Goal: Feedback & Contribution: Leave review/rating

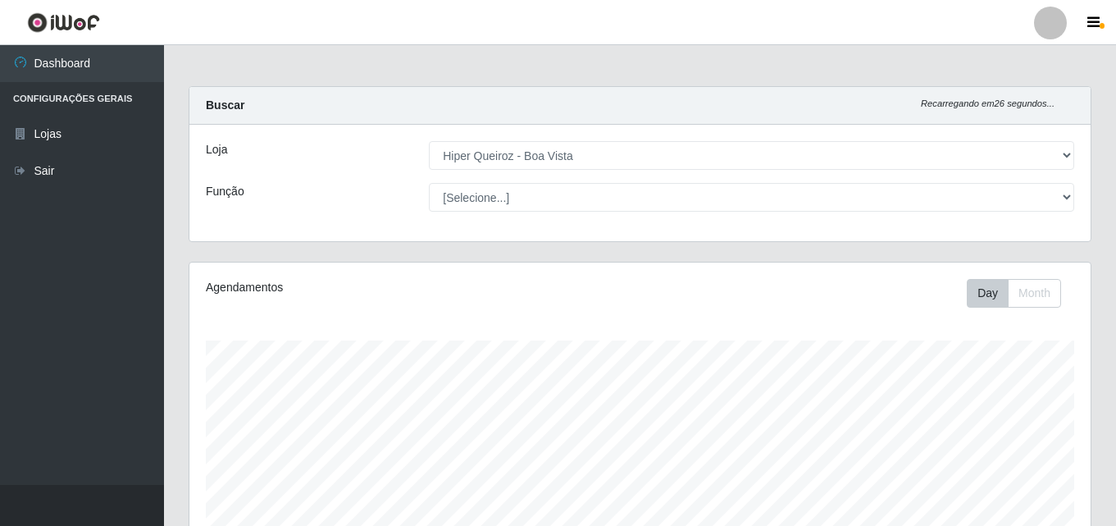
select select "514"
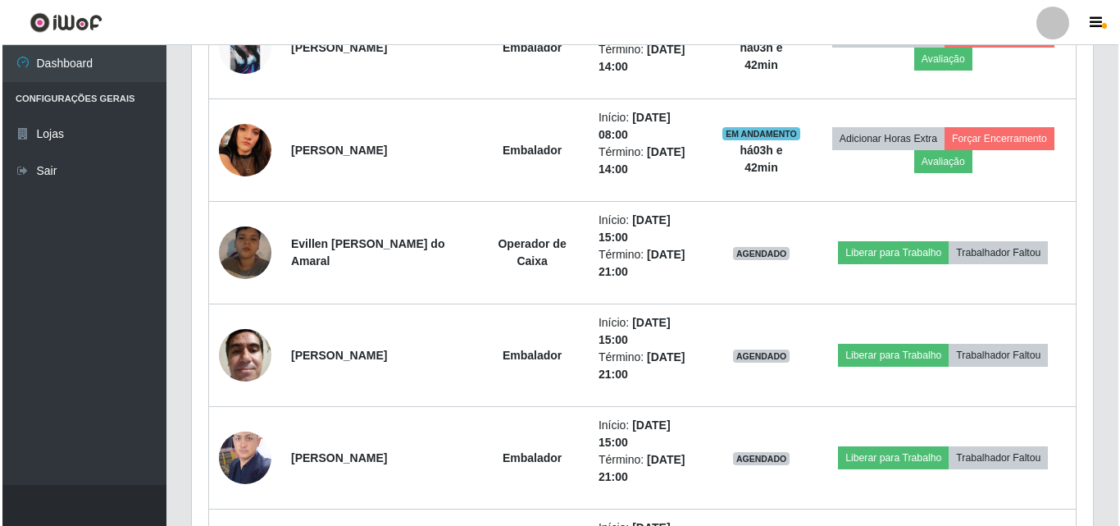
scroll to position [1112, 0]
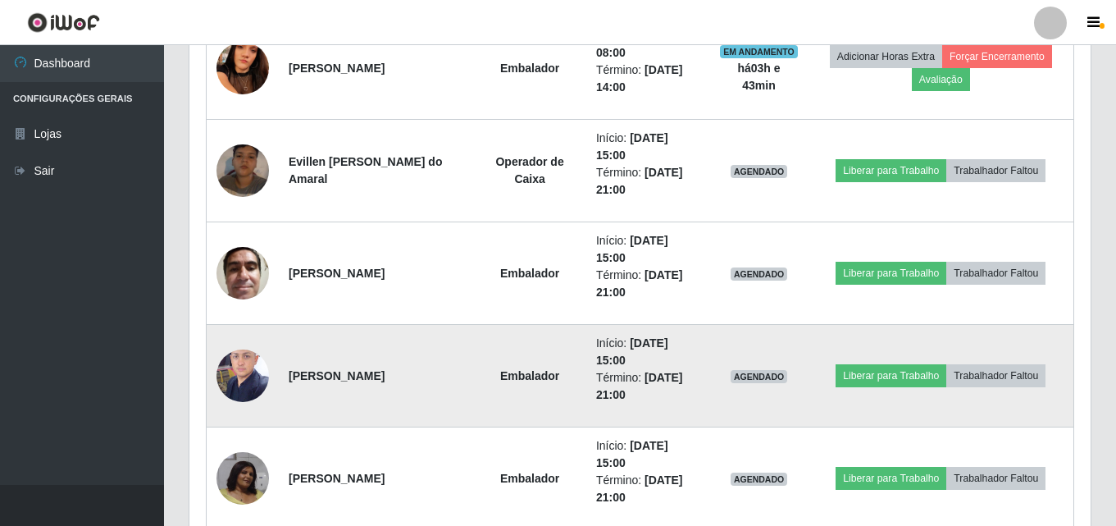
click at [245, 384] on img at bounding box center [243, 375] width 52 height 70
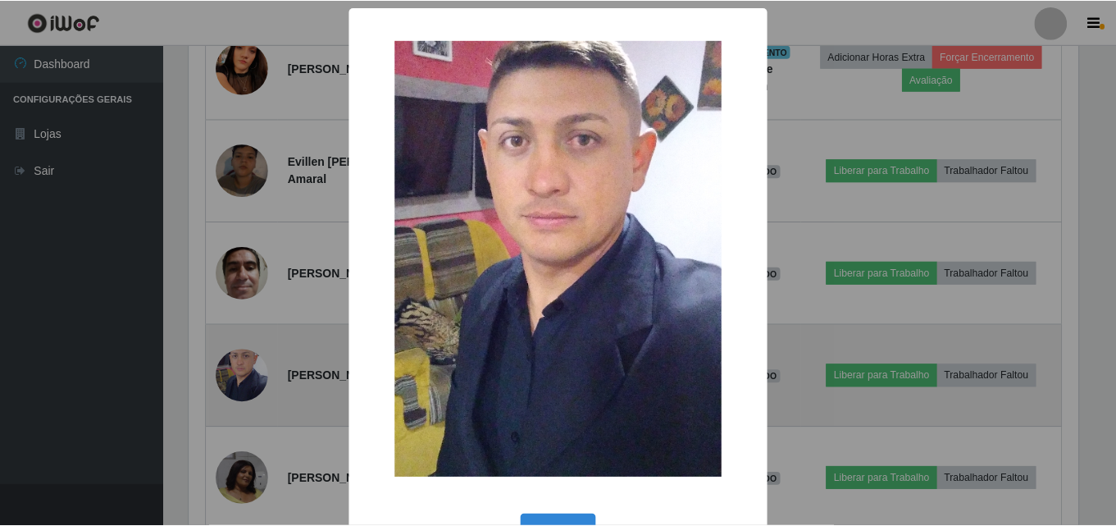
scroll to position [340, 893]
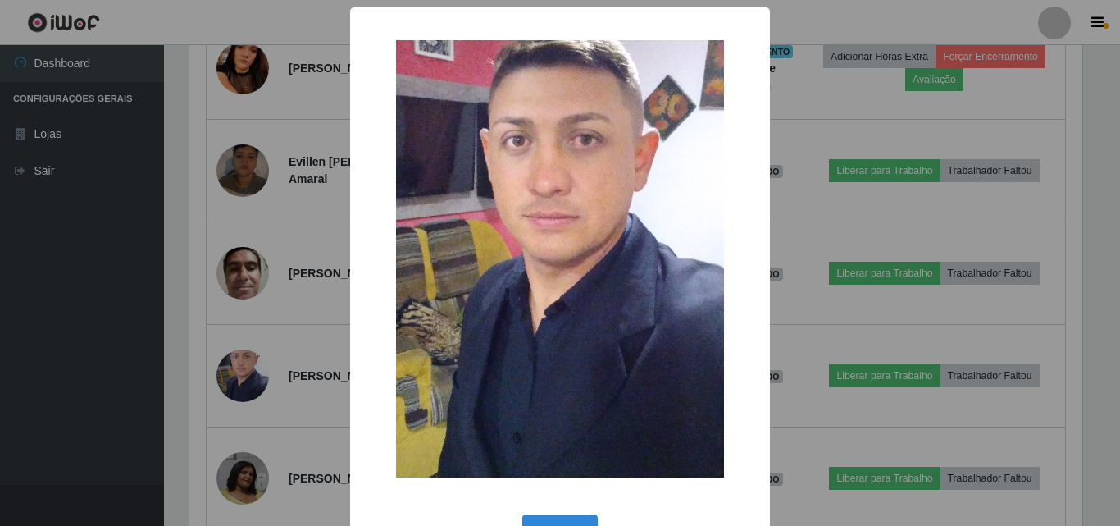
click at [209, 309] on div "× OK Cancel" at bounding box center [560, 263] width 1120 height 526
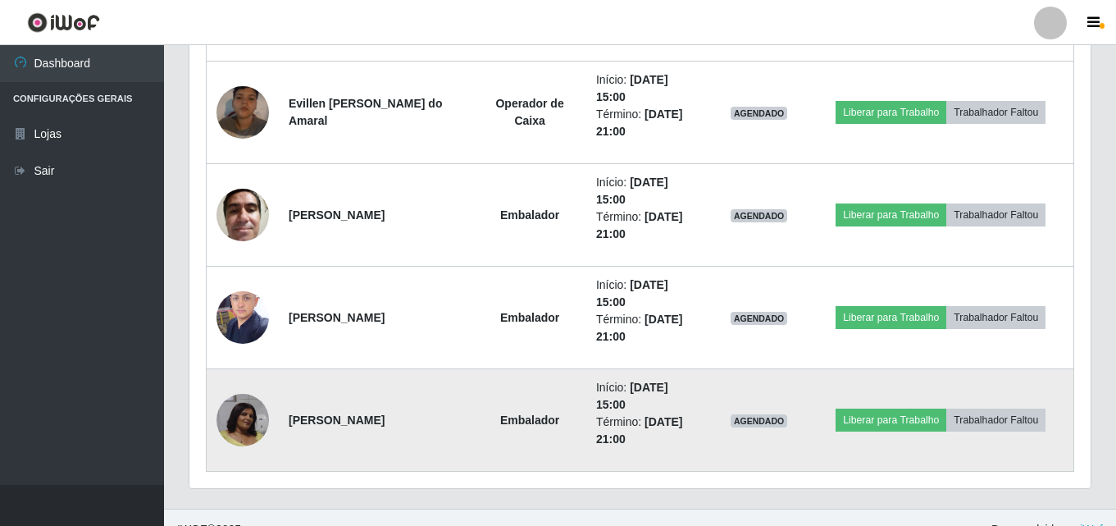
scroll to position [1194, 0]
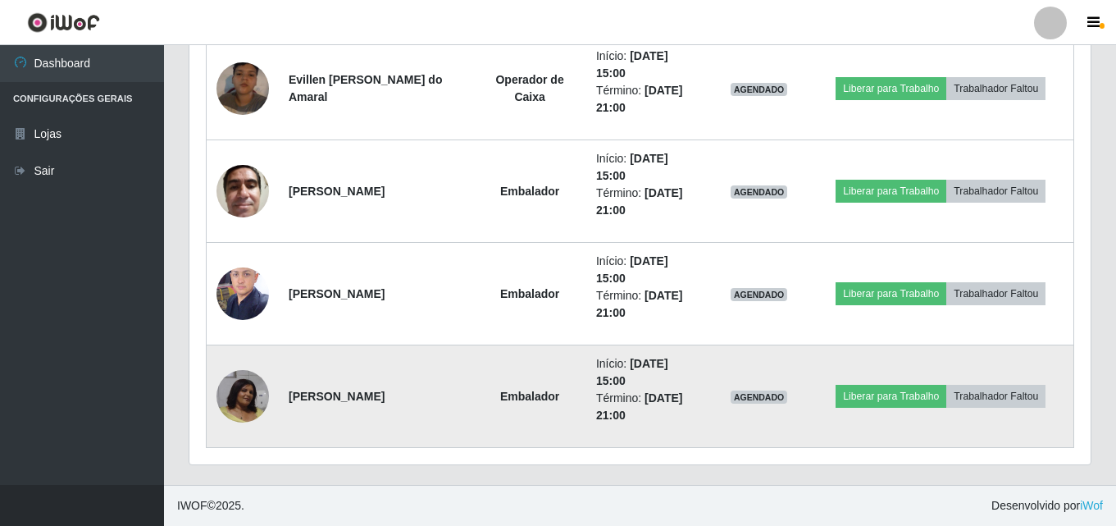
click at [238, 374] on img at bounding box center [243, 396] width 52 height 52
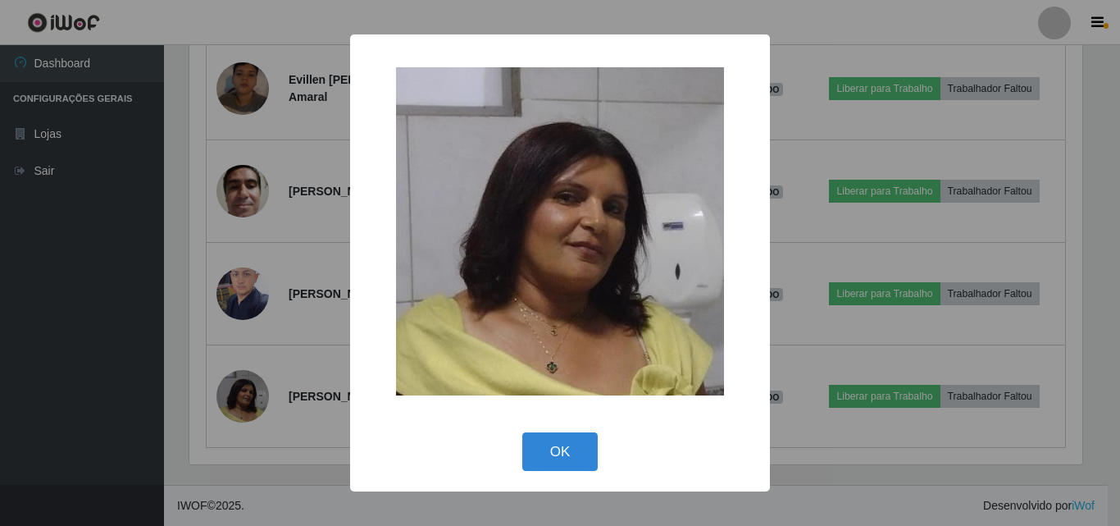
click at [203, 296] on div "× OK Cancel" at bounding box center [560, 263] width 1120 height 526
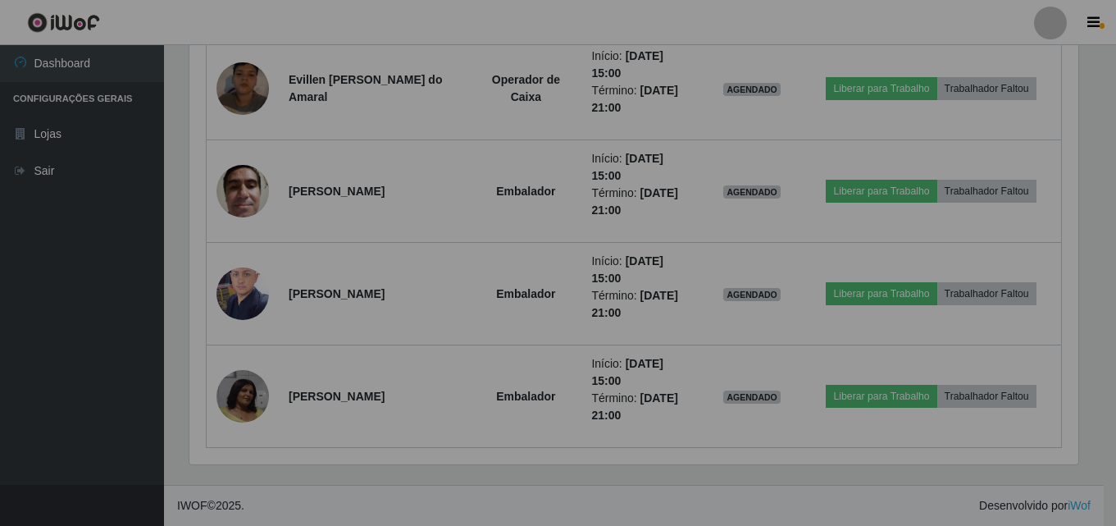
scroll to position [340, 901]
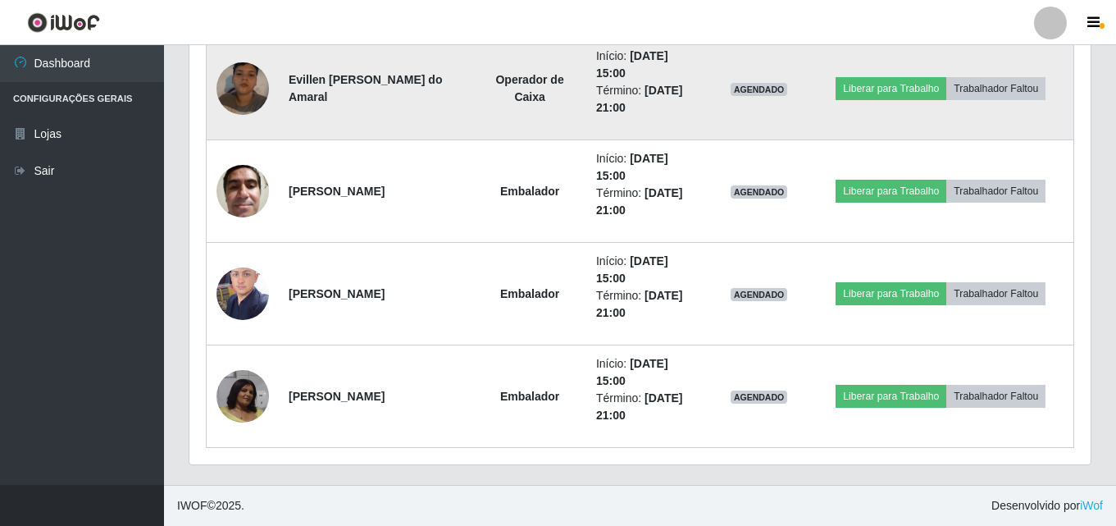
click at [253, 83] on img at bounding box center [243, 88] width 52 height 93
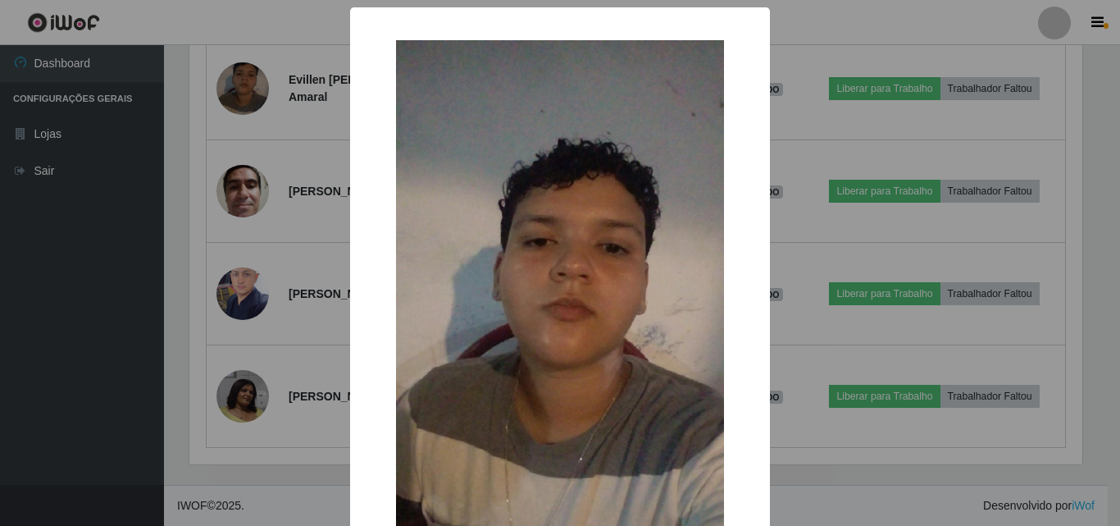
click at [212, 180] on div "× OK Cancel" at bounding box center [560, 263] width 1120 height 526
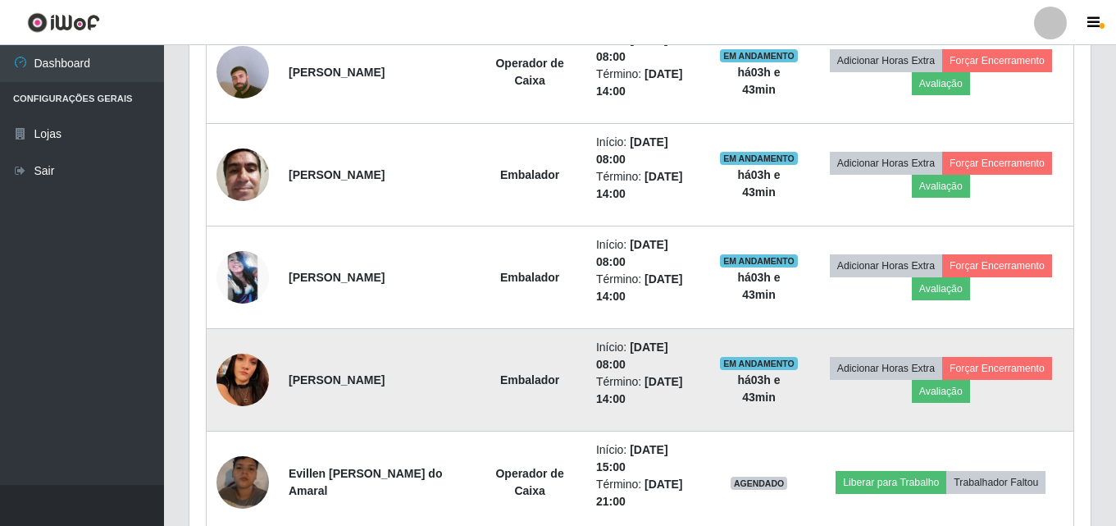
scroll to position [866, 0]
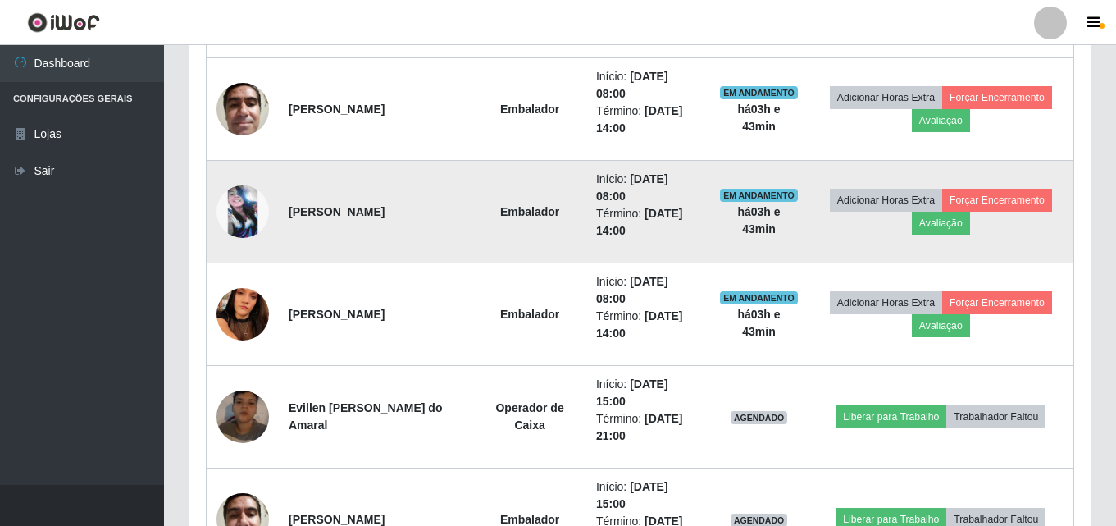
click at [244, 213] on img at bounding box center [243, 211] width 52 height 52
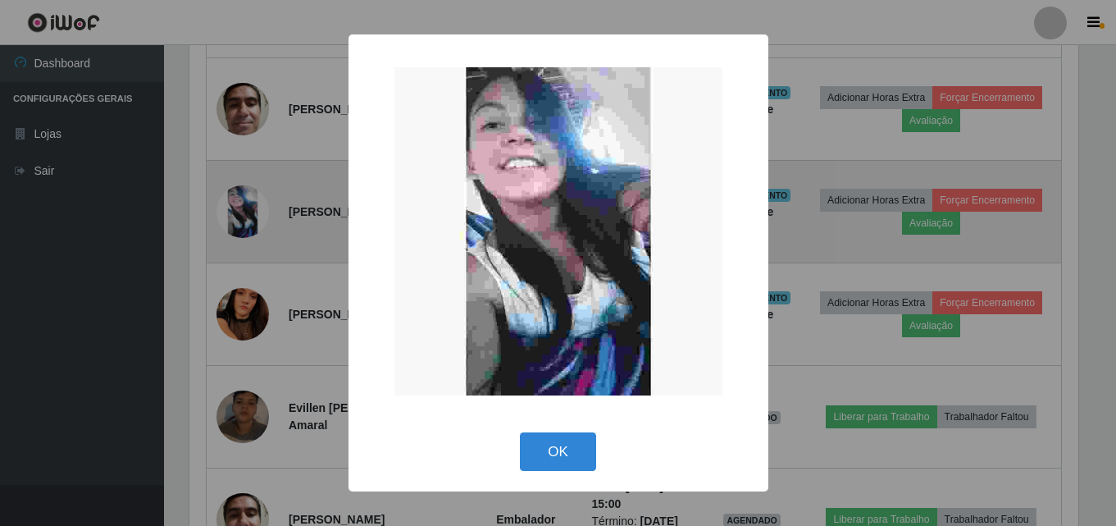
scroll to position [340, 893]
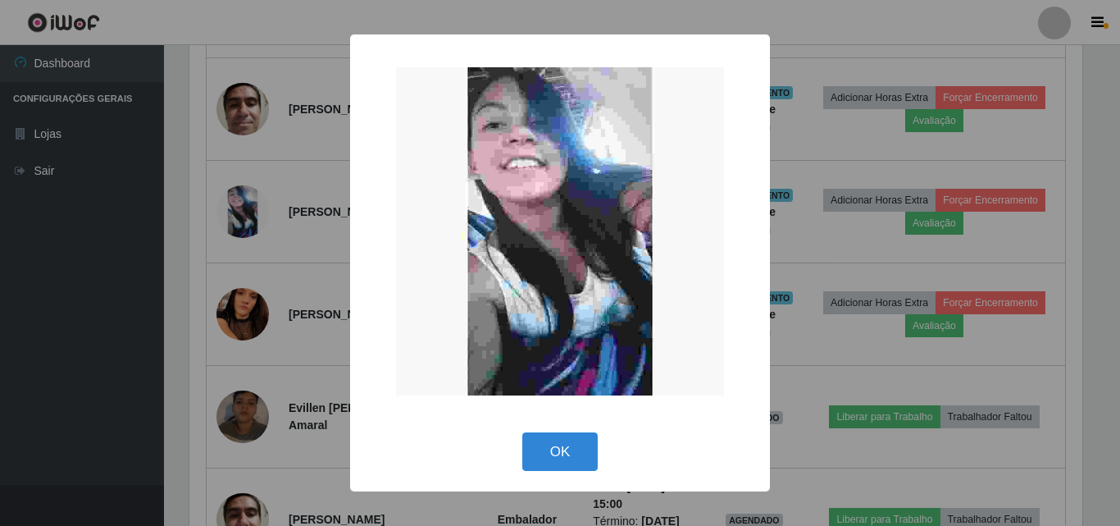
click at [235, 213] on div "× OK Cancel" at bounding box center [560, 263] width 1120 height 526
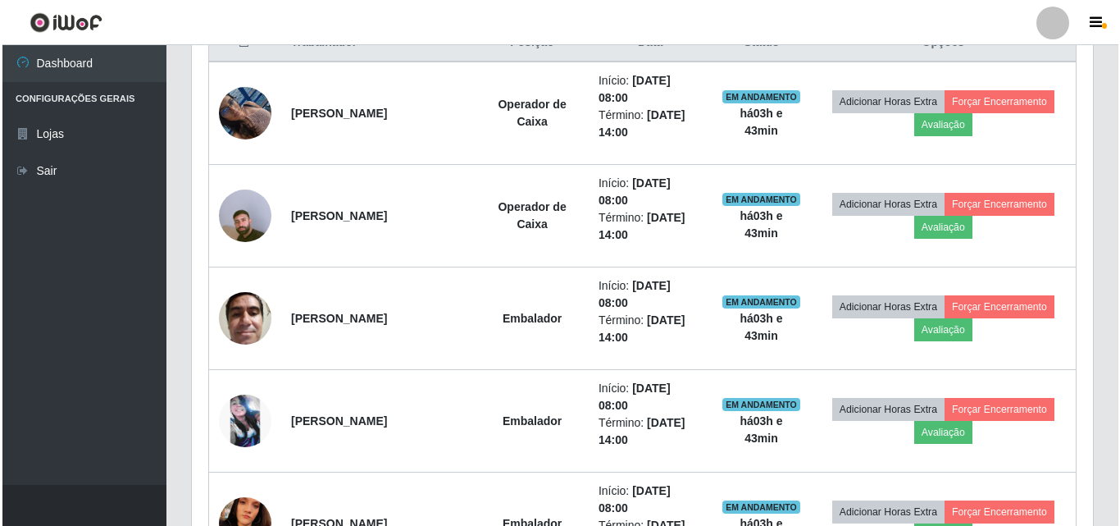
scroll to position [620, 0]
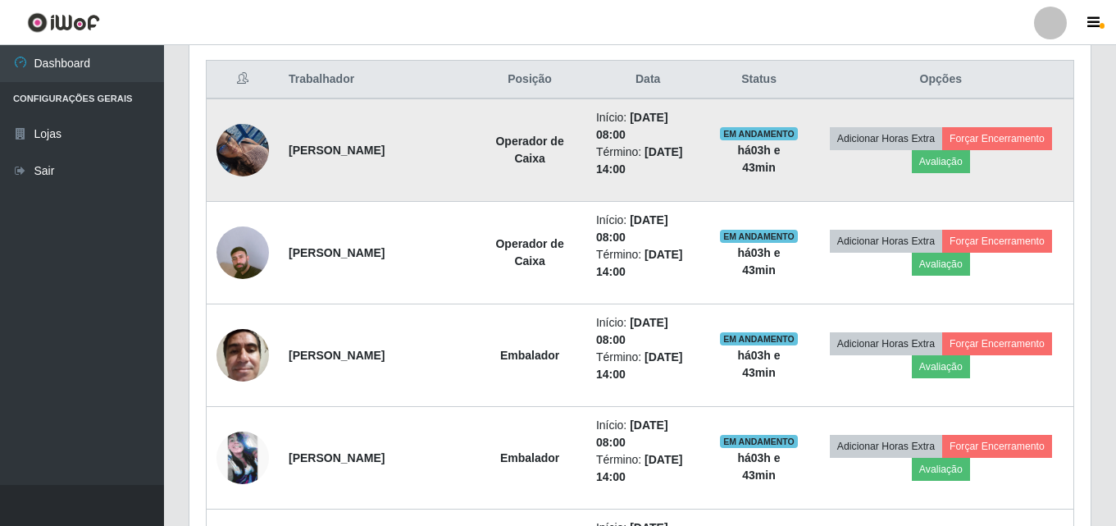
click at [236, 155] on img at bounding box center [243, 150] width 52 height 70
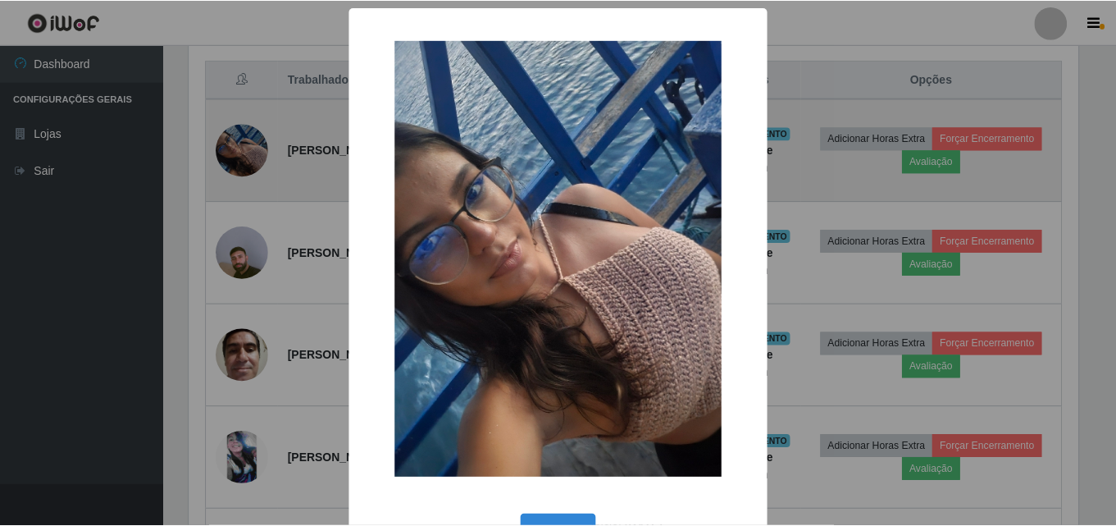
scroll to position [0, 0]
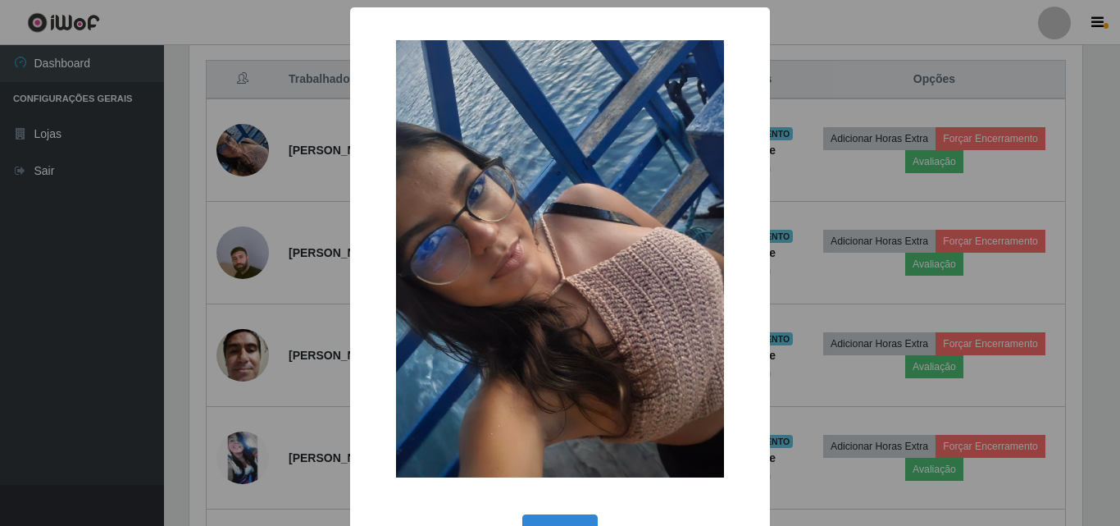
click at [219, 196] on div "× OK Cancel" at bounding box center [560, 263] width 1120 height 526
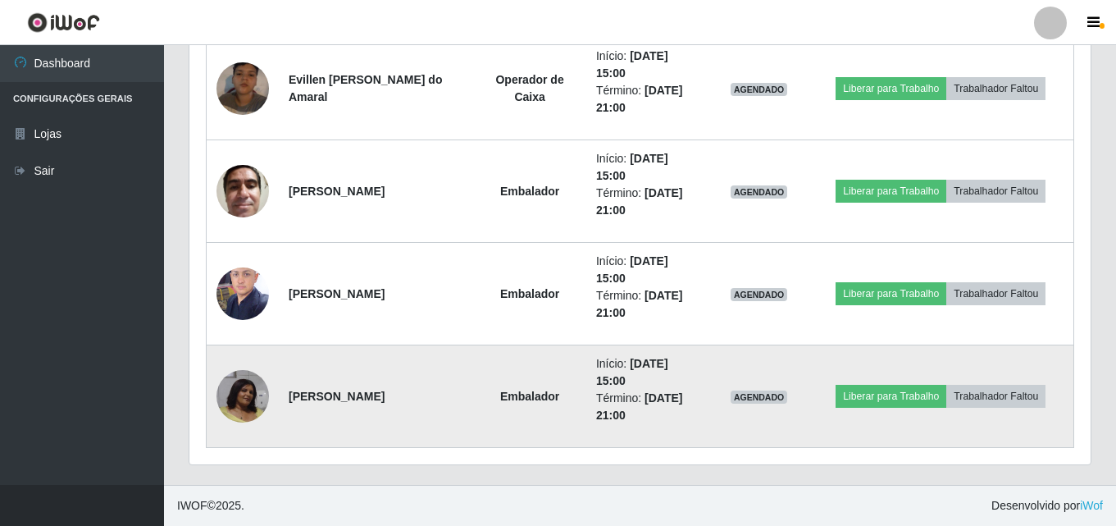
click at [221, 396] on img at bounding box center [243, 396] width 52 height 52
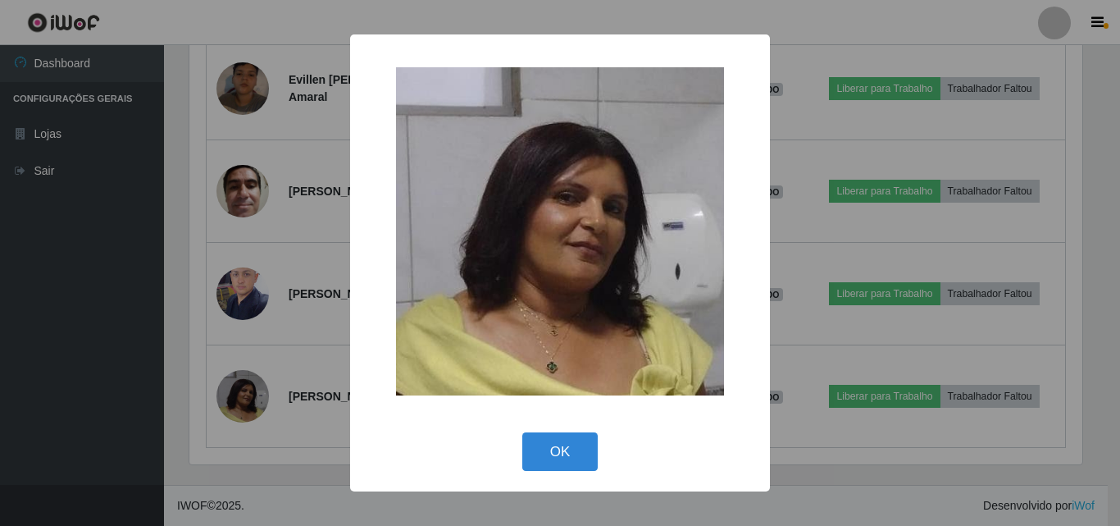
click at [220, 294] on div "× OK Cancel" at bounding box center [560, 263] width 1120 height 526
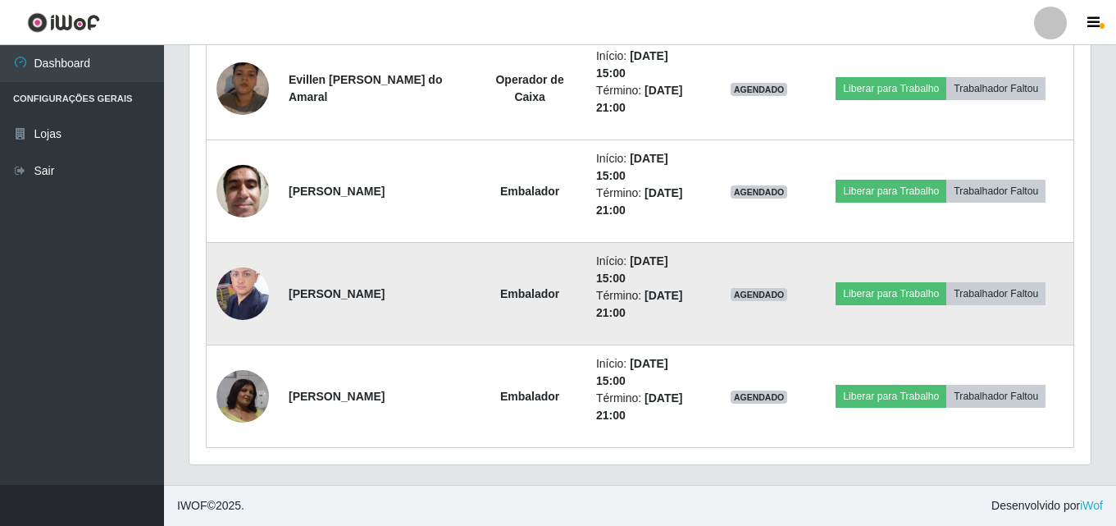
click at [235, 276] on img at bounding box center [243, 293] width 52 height 70
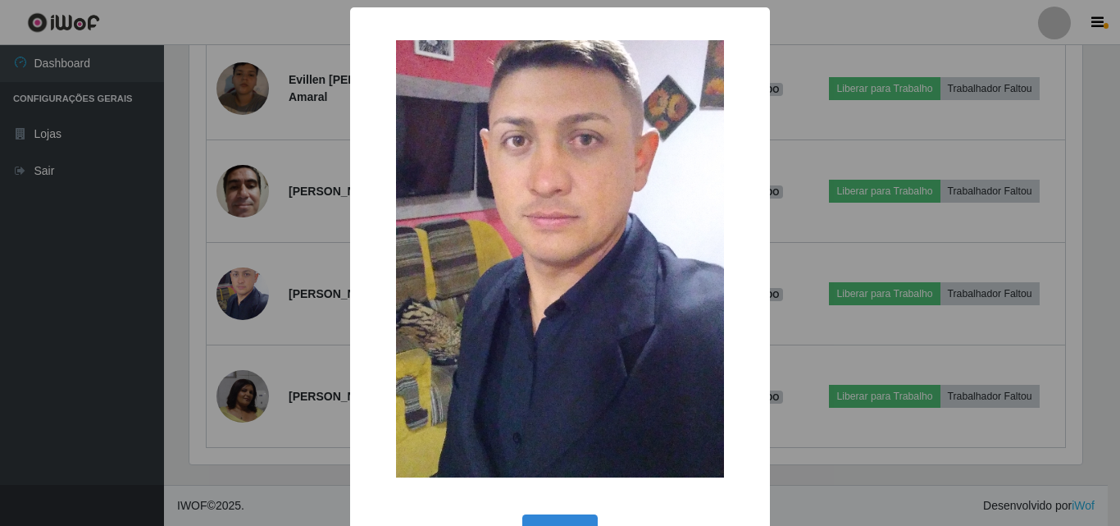
click at [224, 282] on div "× OK Cancel" at bounding box center [560, 263] width 1120 height 526
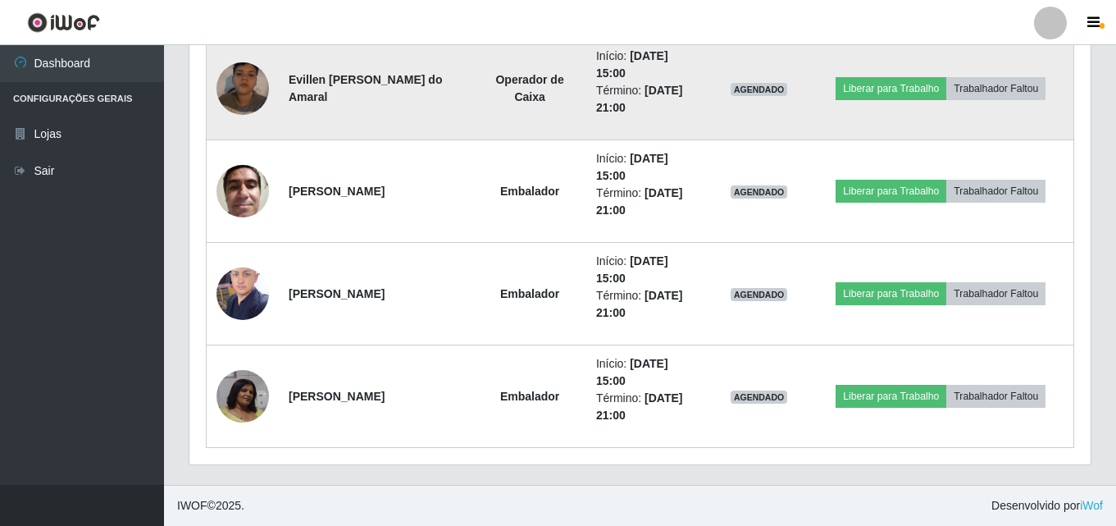
click at [245, 66] on img at bounding box center [243, 88] width 52 height 93
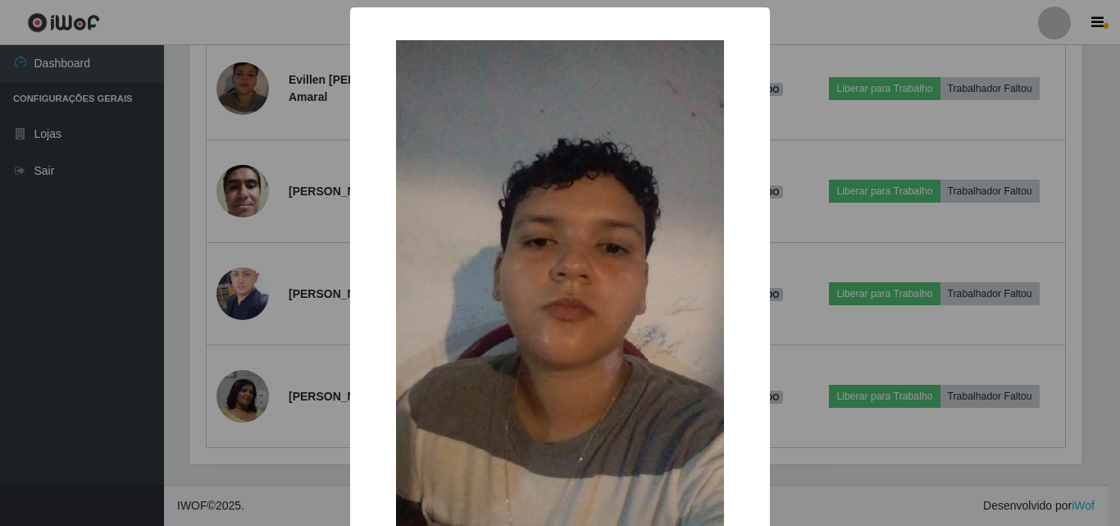
click at [238, 158] on div "× OK Cancel" at bounding box center [560, 263] width 1120 height 526
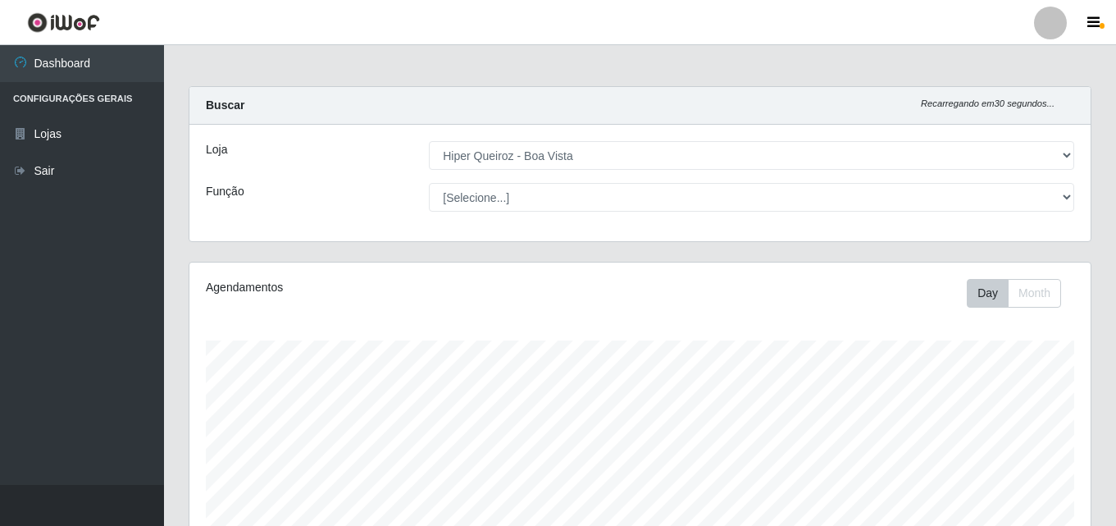
click at [354, 216] on div "Loja [Selecione...] Hiper Queiroz - Boa Vista Função [Selecione...] Embalador E…" at bounding box center [639, 183] width 901 height 116
click at [366, 221] on div "Loja [Selecione...] Hiper Queiroz - Boa Vista Função [Selecione...] Embalador E…" at bounding box center [639, 183] width 901 height 116
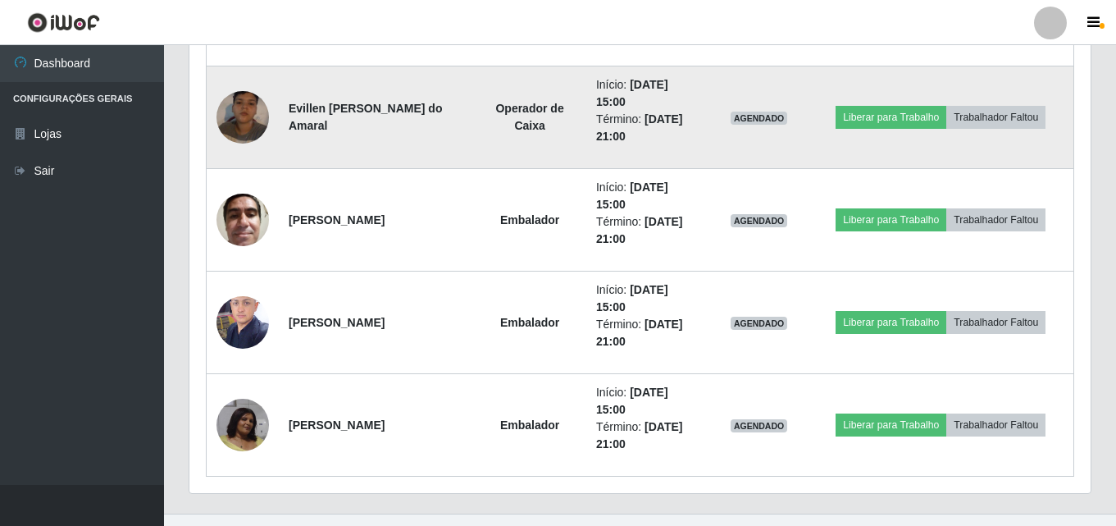
scroll to position [1194, 0]
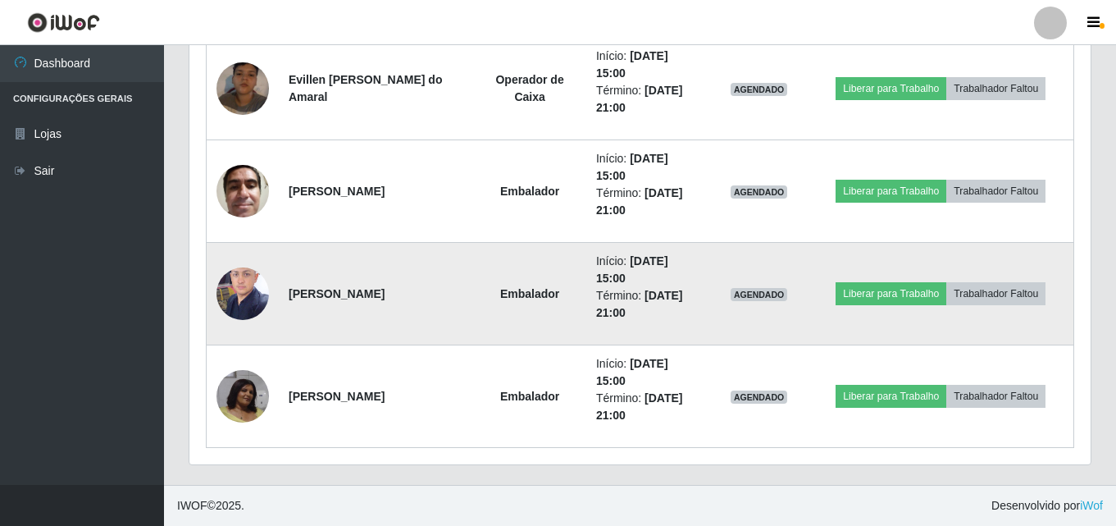
click at [237, 288] on img at bounding box center [243, 293] width 52 height 70
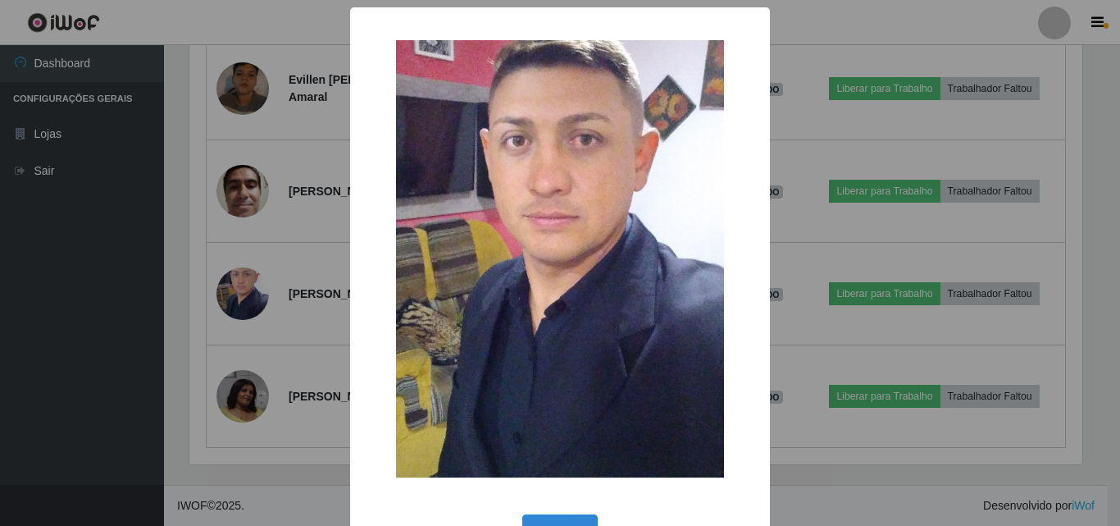
click at [66, 321] on div "× OK Cancel" at bounding box center [560, 263] width 1120 height 526
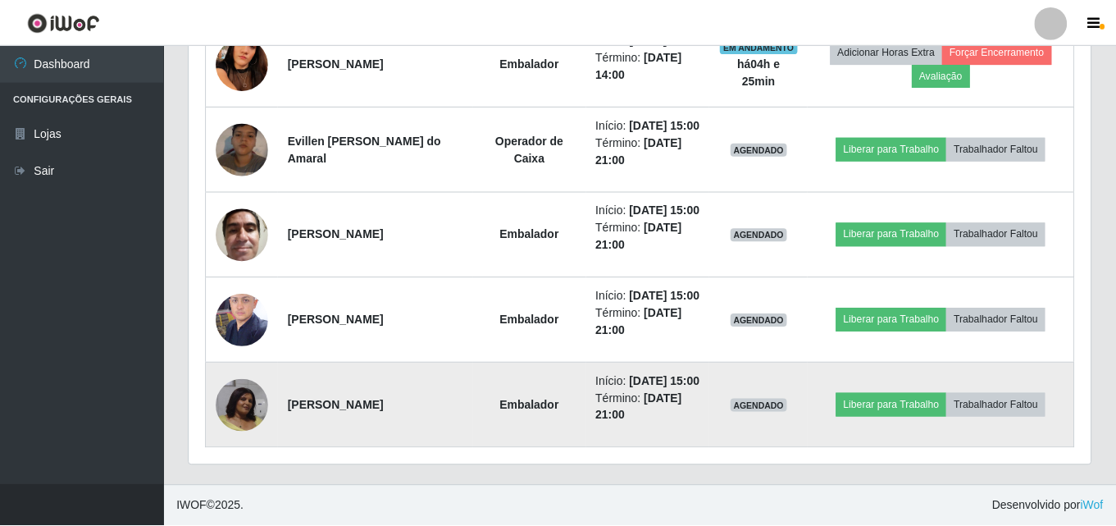
scroll to position [340, 901]
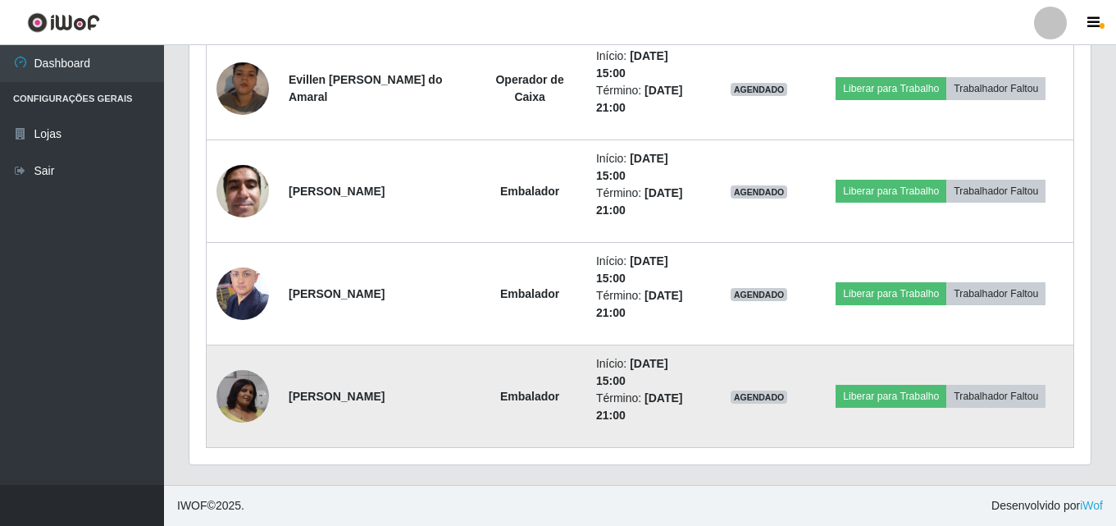
click at [241, 385] on img at bounding box center [243, 396] width 52 height 52
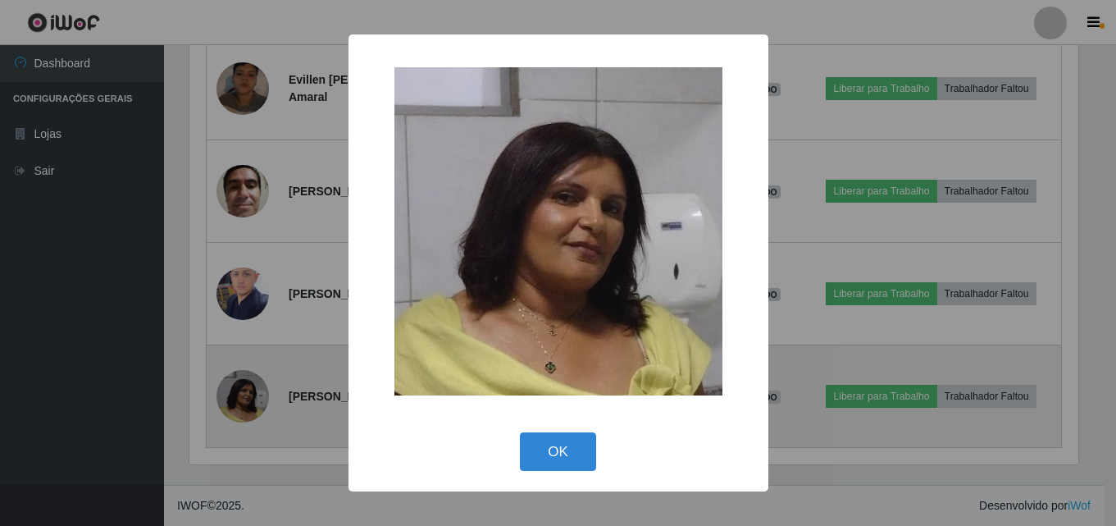
scroll to position [340, 893]
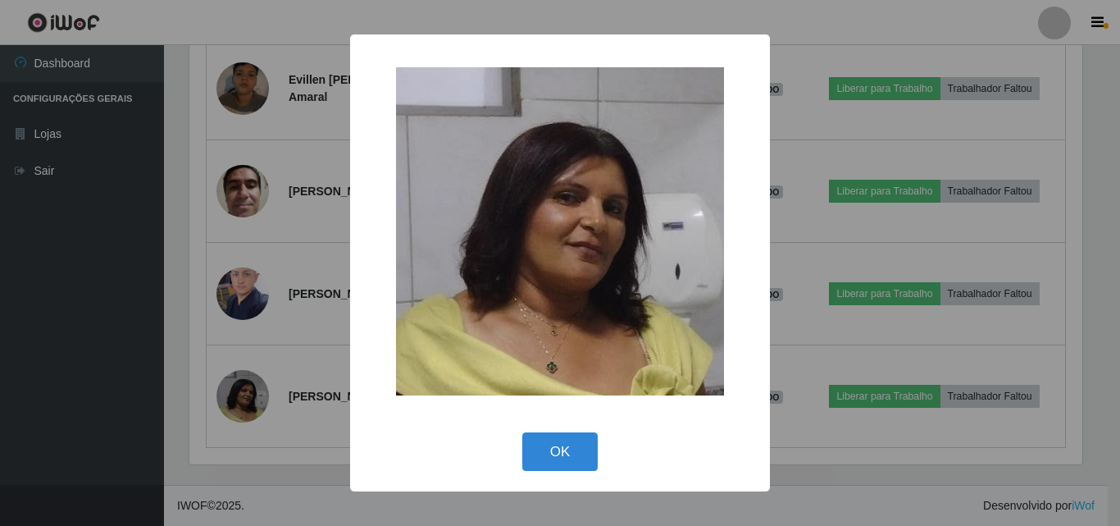
click at [141, 354] on div "× OK Cancel" at bounding box center [560, 263] width 1120 height 526
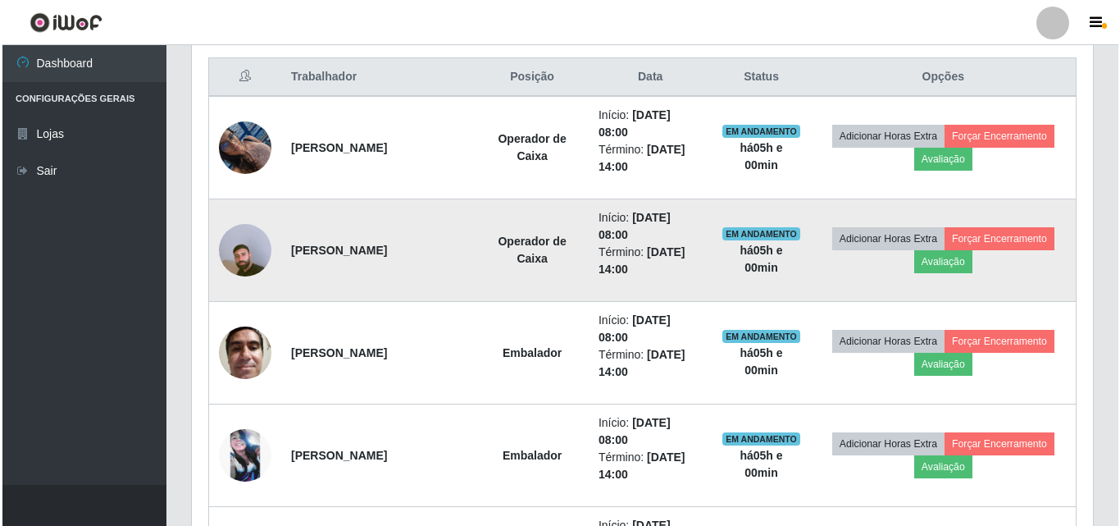
scroll to position [620, 0]
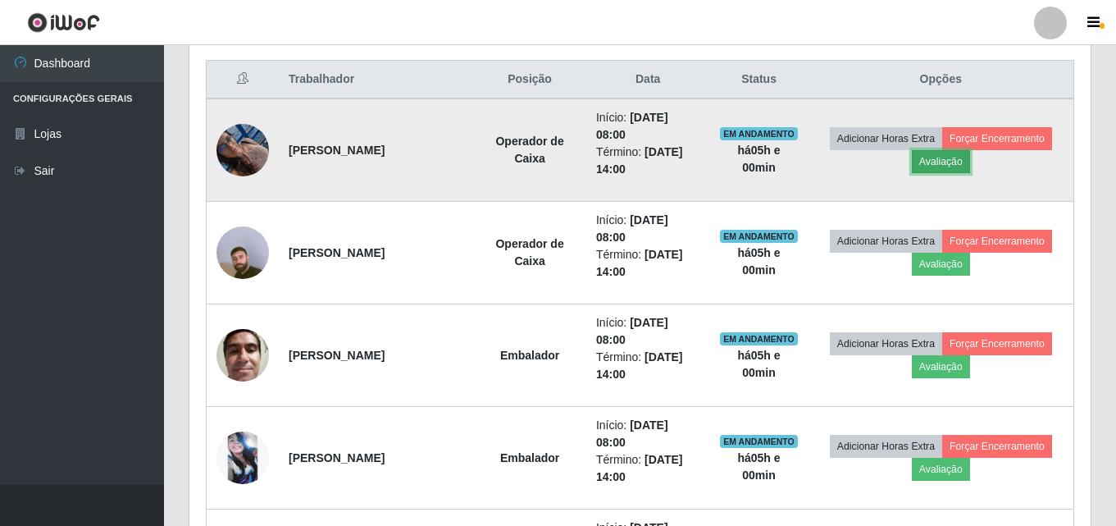
click at [929, 162] on button "Avaliação" at bounding box center [941, 161] width 58 height 23
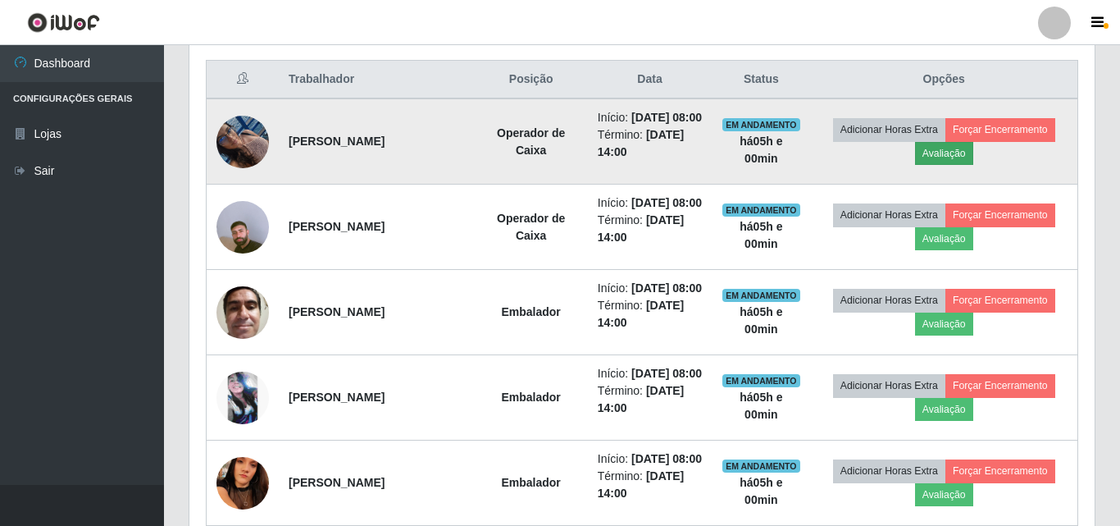
scroll to position [340, 893]
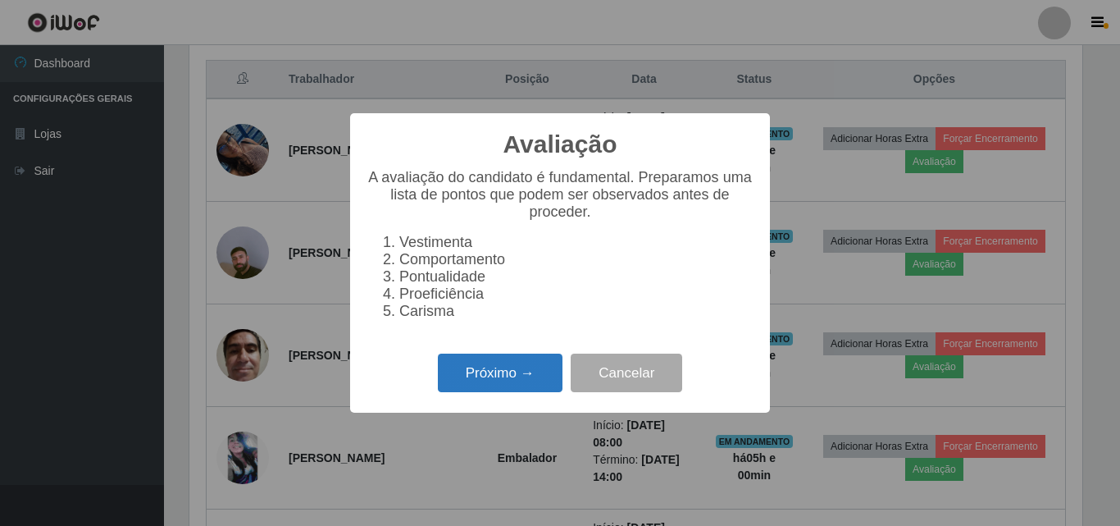
click at [503, 381] on button "Próximo →" at bounding box center [500, 372] width 125 height 39
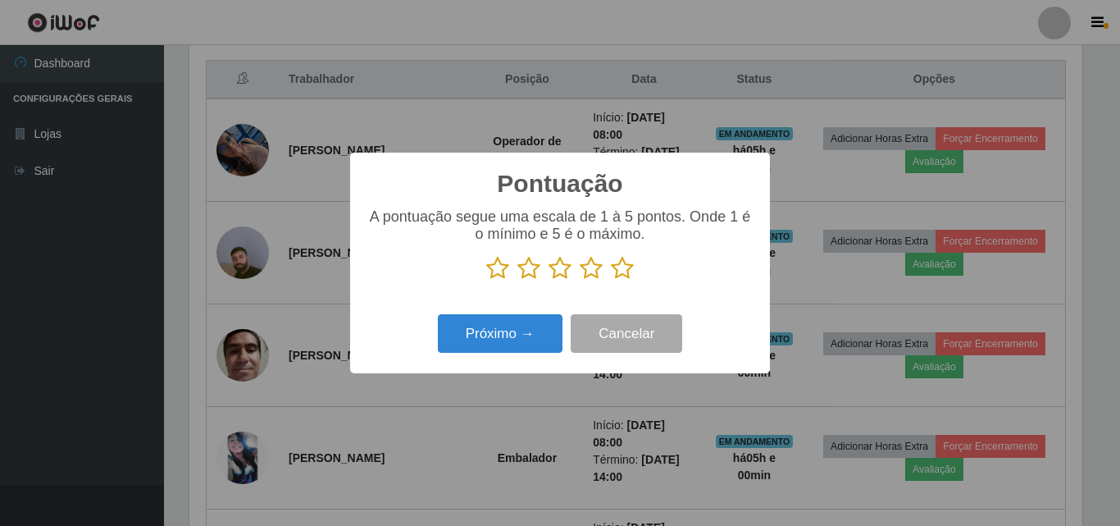
click at [559, 270] on icon at bounding box center [560, 268] width 23 height 25
click at [549, 280] on input "radio" at bounding box center [549, 280] width 0 height 0
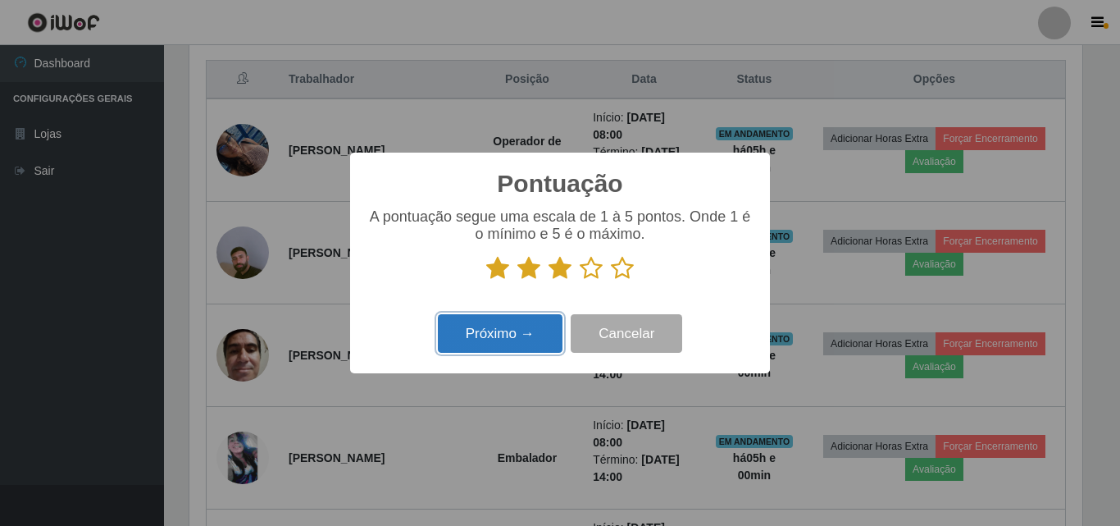
click at [490, 333] on button "Próximo →" at bounding box center [500, 333] width 125 height 39
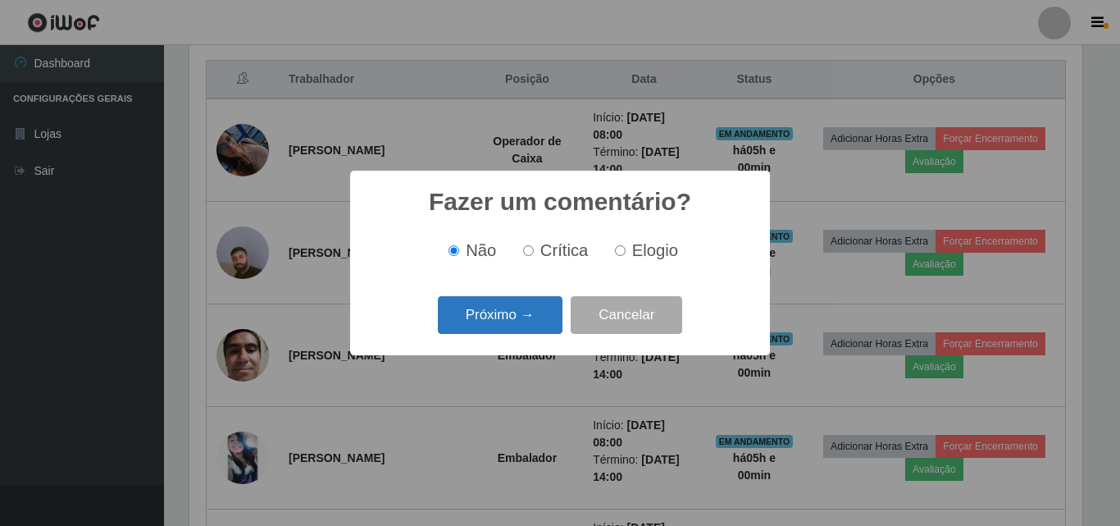
click at [498, 317] on button "Próximo →" at bounding box center [500, 315] width 125 height 39
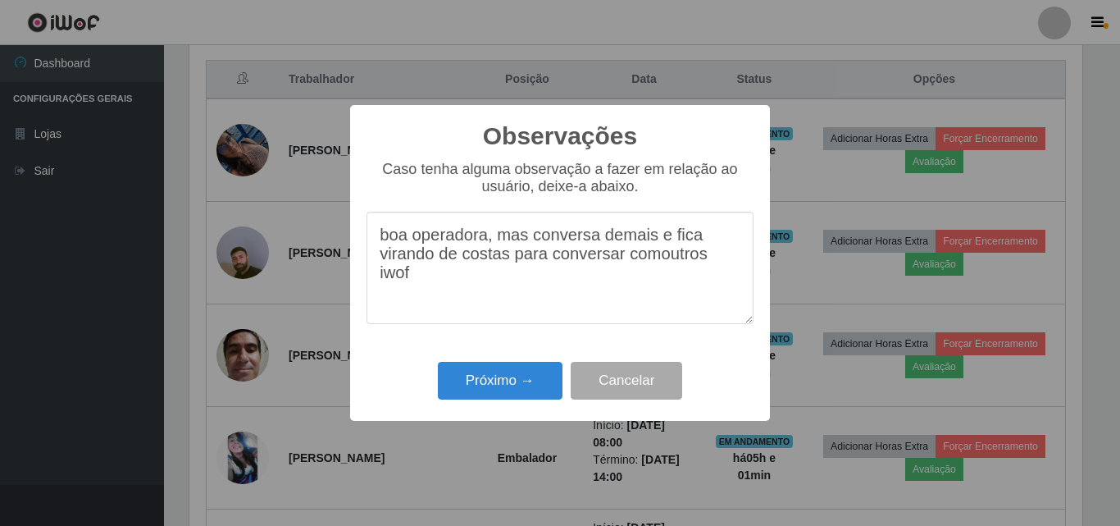
click at [659, 267] on textarea "boa operadora, mas conversa demais e fica virando de costas para conversar como…" at bounding box center [560, 268] width 387 height 112
click at [418, 287] on textarea "boa operadora, mas conversa demais e fica virando de costas para conversar com …" at bounding box center [560, 268] width 387 height 112
type textarea "boa operadora, mas conversa demais e fica virando de costas para conversar com …"
click at [516, 388] on button "Próximo →" at bounding box center [500, 381] width 125 height 39
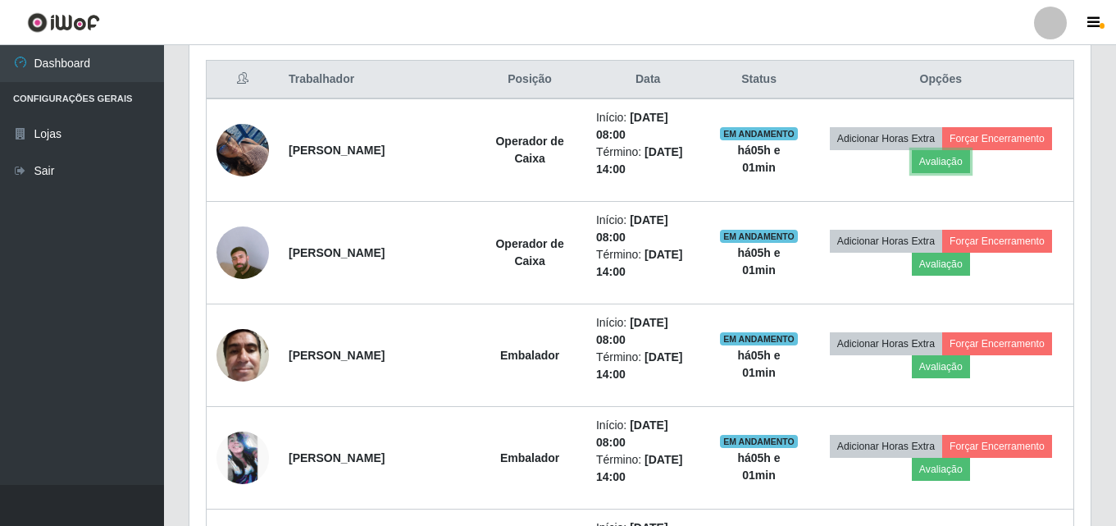
scroll to position [340, 901]
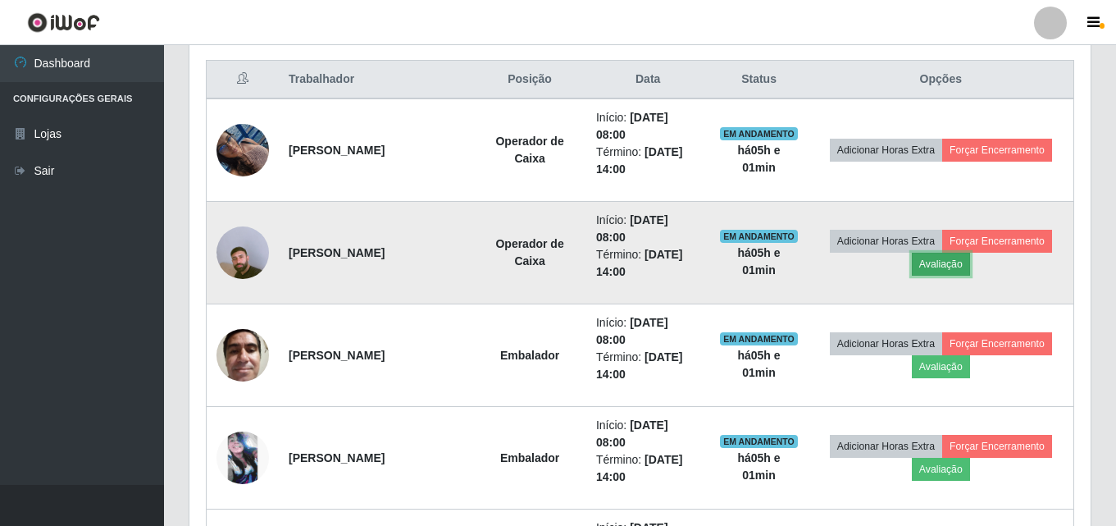
click at [946, 267] on button "Avaliação" at bounding box center [941, 264] width 58 height 23
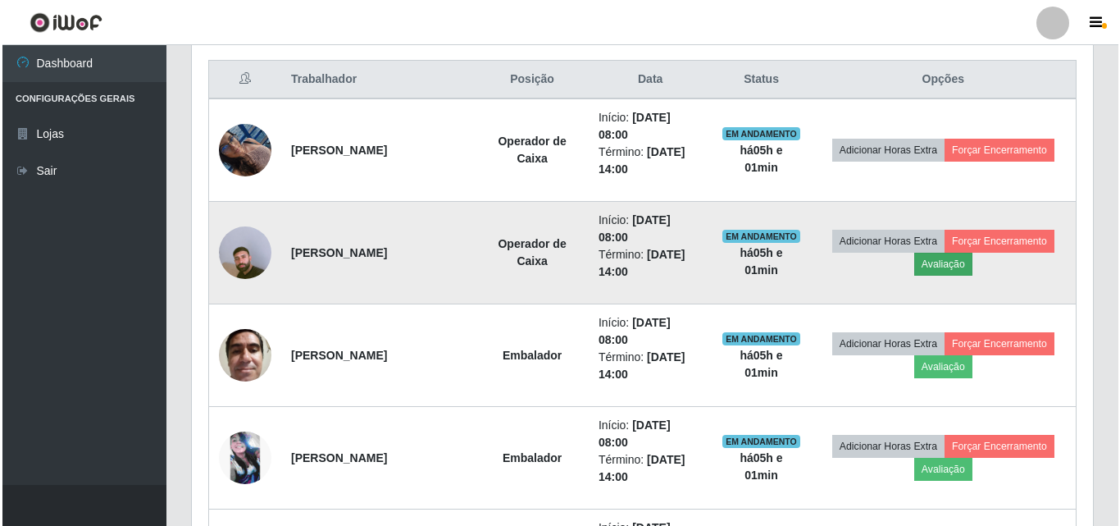
scroll to position [340, 893]
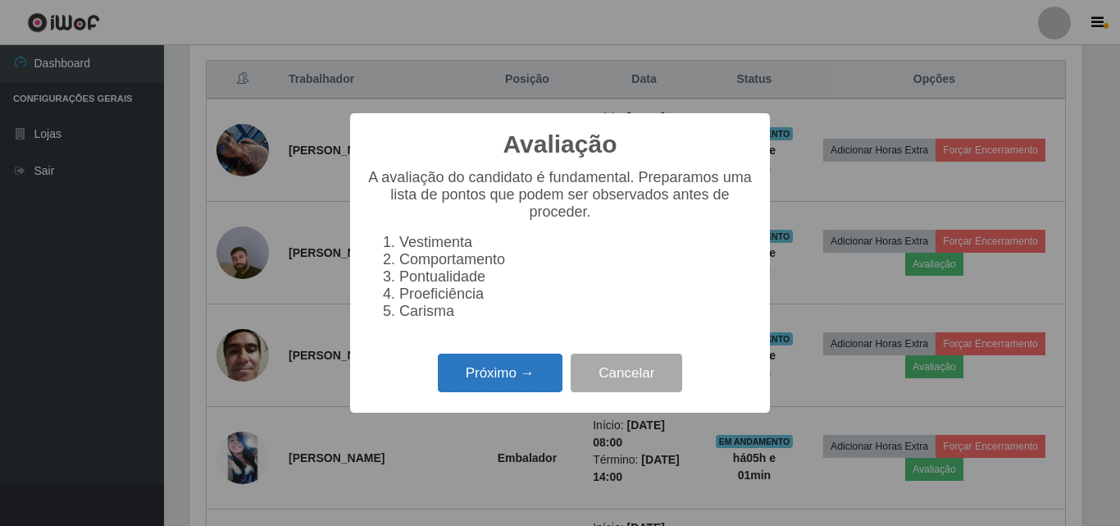
click at [478, 376] on button "Próximo →" at bounding box center [500, 372] width 125 height 39
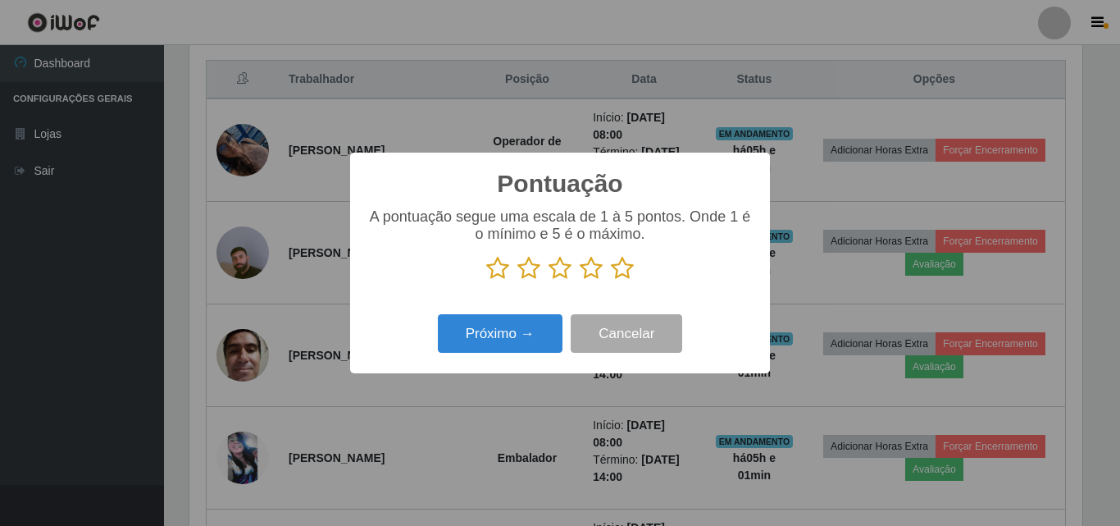
click at [588, 270] on icon at bounding box center [591, 268] width 23 height 25
click at [580, 280] on input "radio" at bounding box center [580, 280] width 0 height 0
click at [621, 267] on icon at bounding box center [622, 268] width 23 height 25
click at [611, 280] on input "radio" at bounding box center [611, 280] width 0 height 0
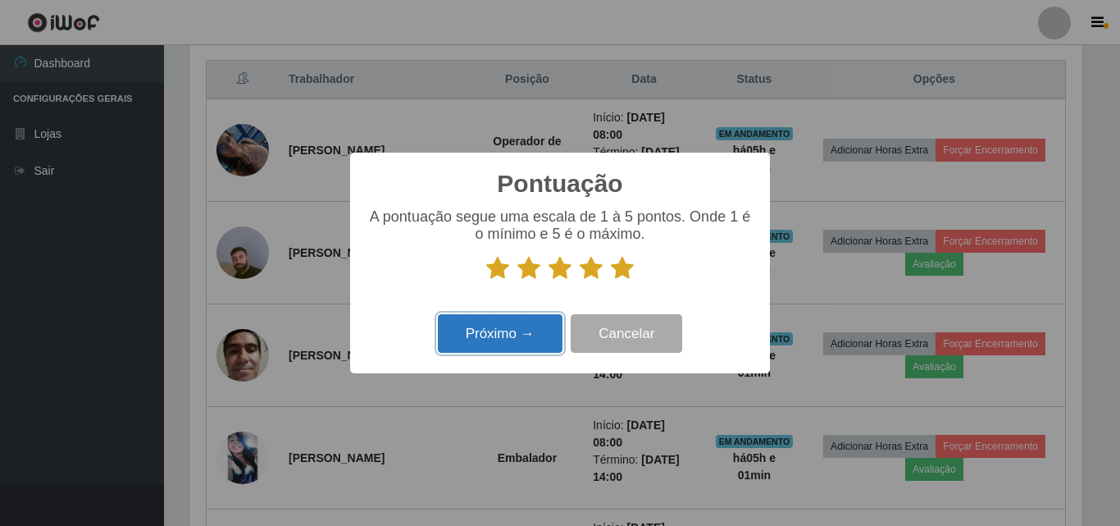
click at [495, 331] on button "Próximo →" at bounding box center [500, 333] width 125 height 39
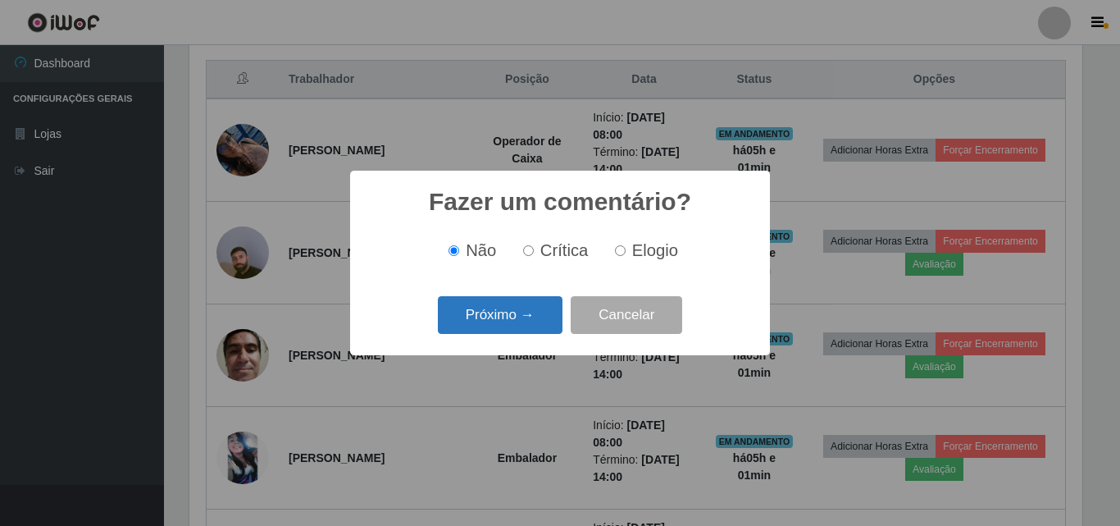
click at [513, 319] on button "Próximo →" at bounding box center [500, 315] width 125 height 39
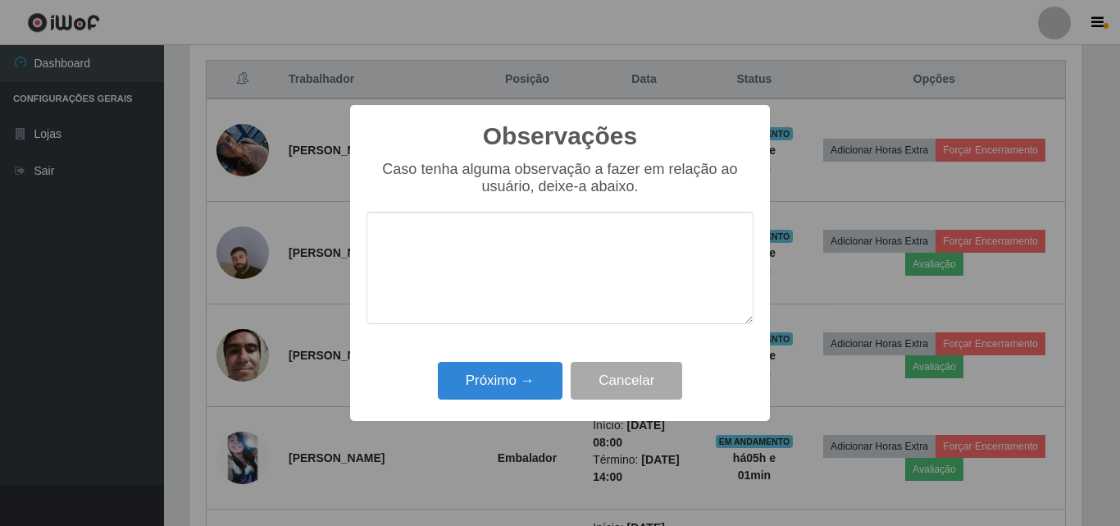
click at [498, 267] on textarea at bounding box center [560, 268] width 387 height 112
type textarea "muito bom operador"
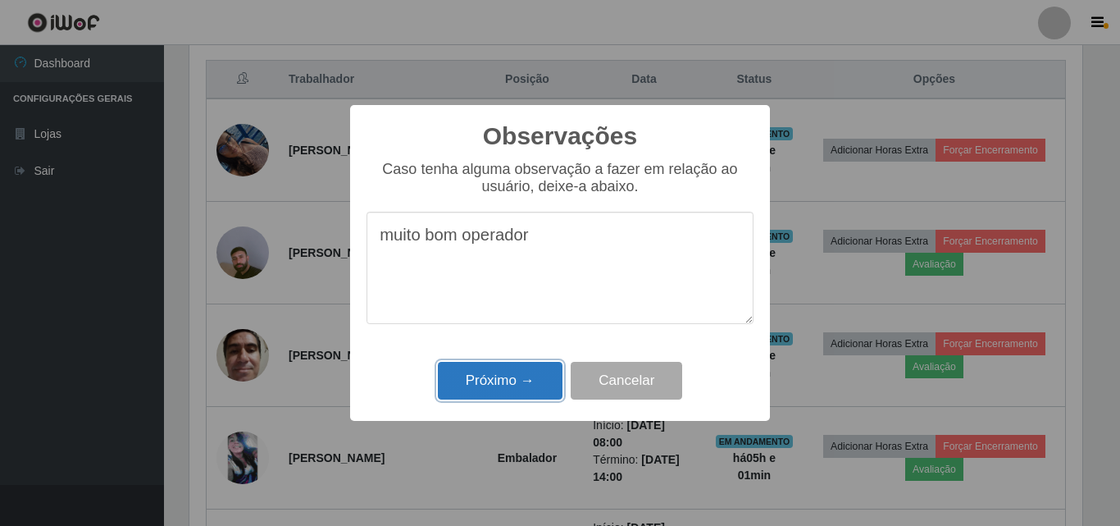
click at [518, 372] on button "Próximo →" at bounding box center [500, 381] width 125 height 39
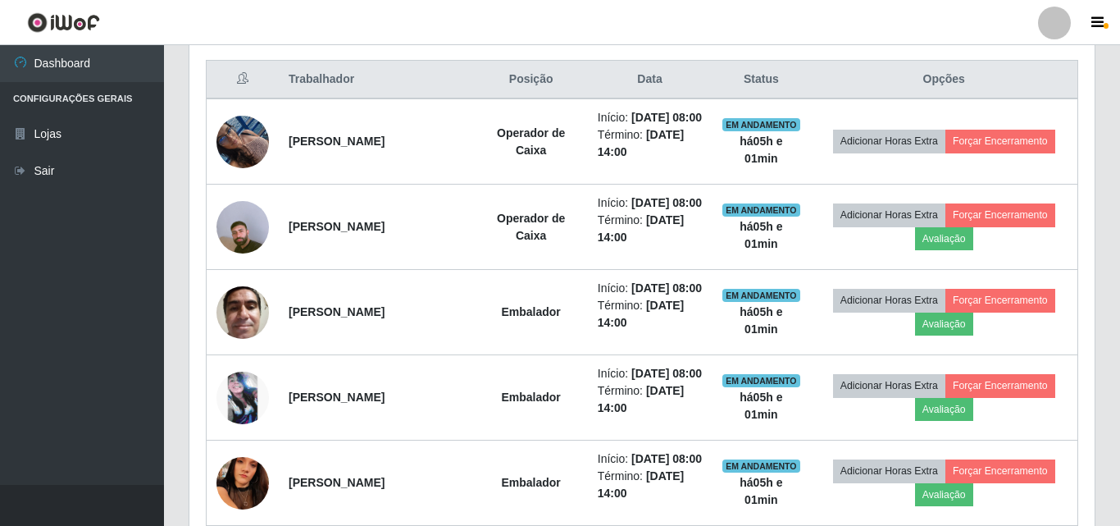
scroll to position [340, 901]
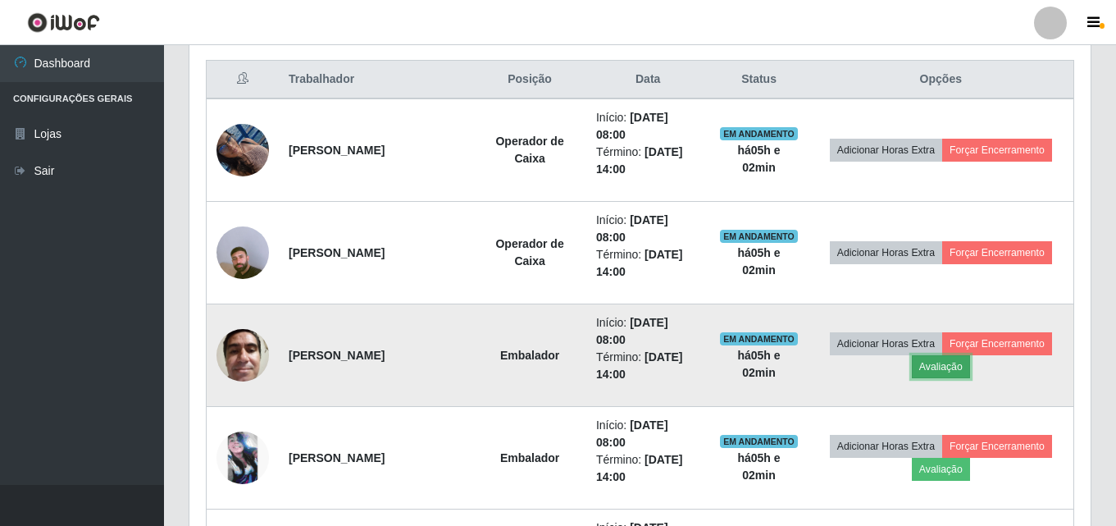
click at [943, 373] on button "Avaliação" at bounding box center [941, 366] width 58 height 23
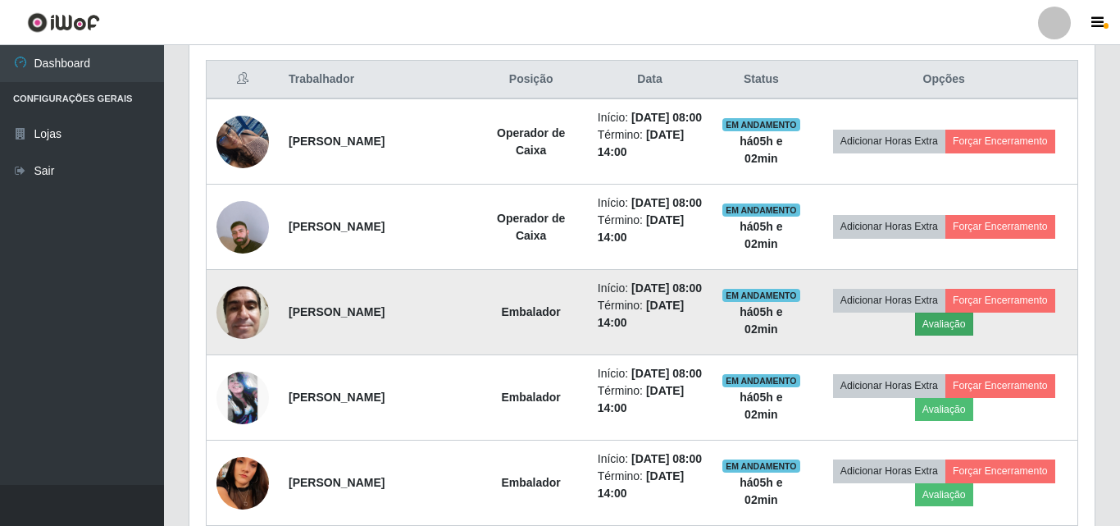
scroll to position [340, 893]
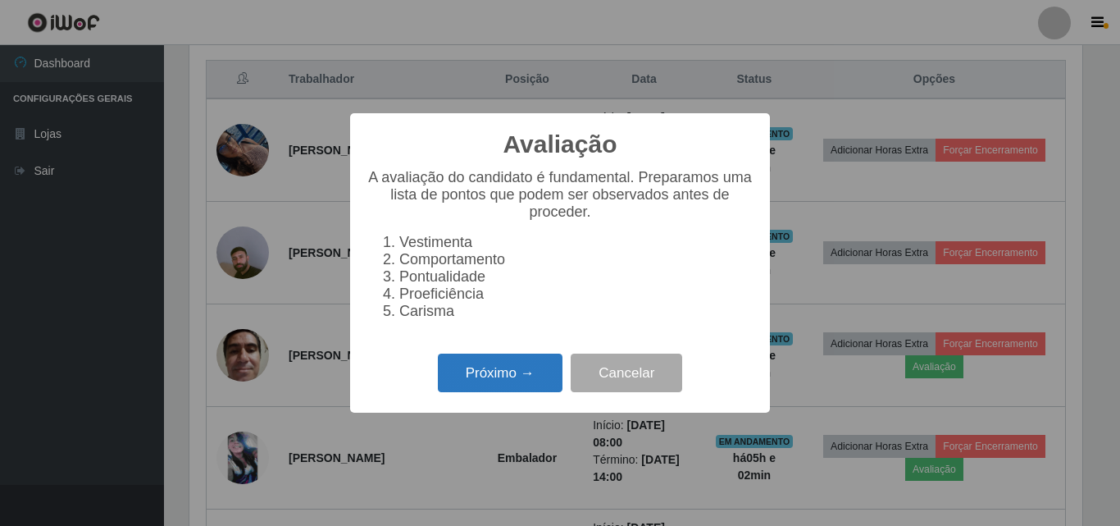
click at [540, 372] on button "Próximo →" at bounding box center [500, 372] width 125 height 39
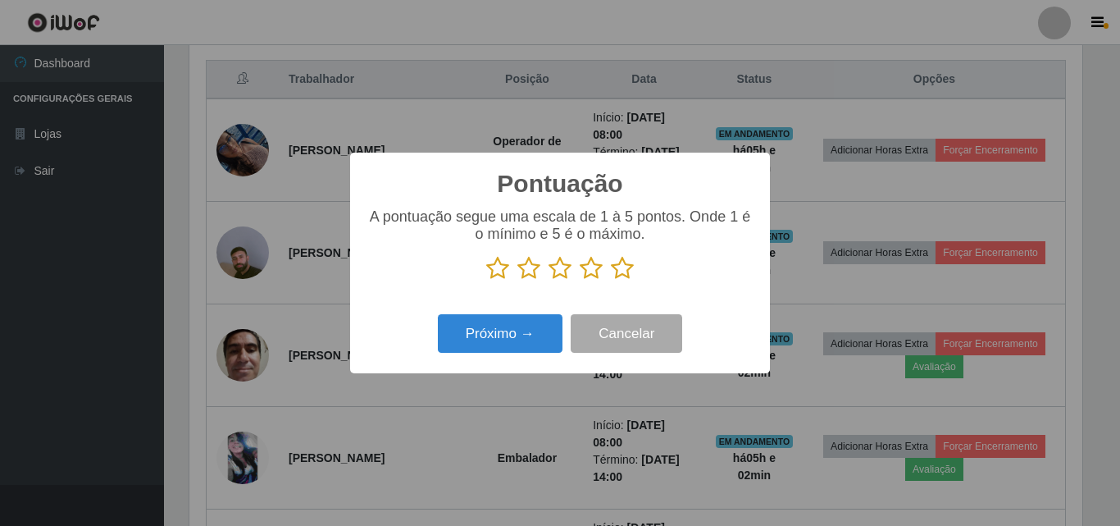
click at [559, 270] on icon at bounding box center [560, 268] width 23 height 25
click at [549, 280] on input "radio" at bounding box center [549, 280] width 0 height 0
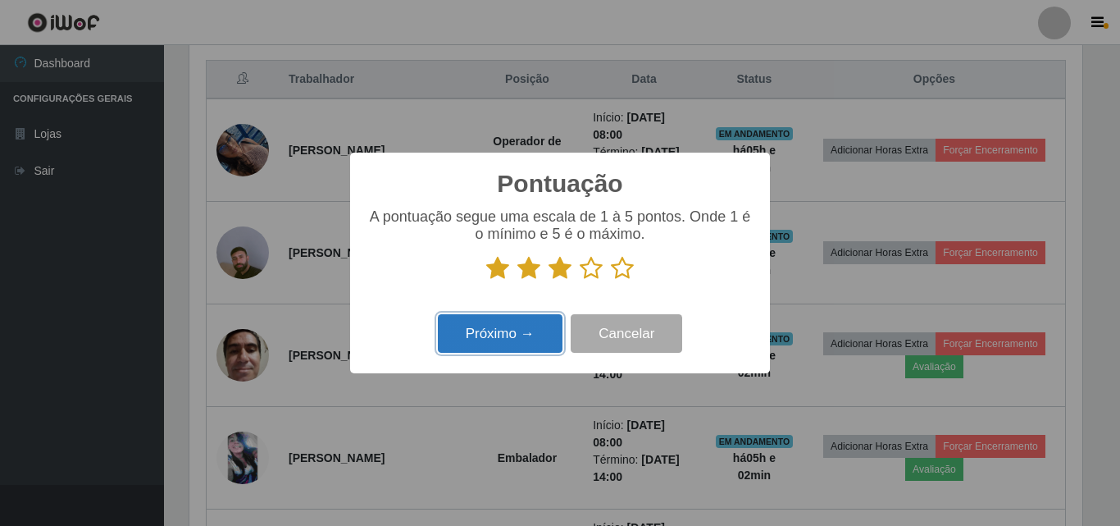
click at [519, 323] on button "Próximo →" at bounding box center [500, 333] width 125 height 39
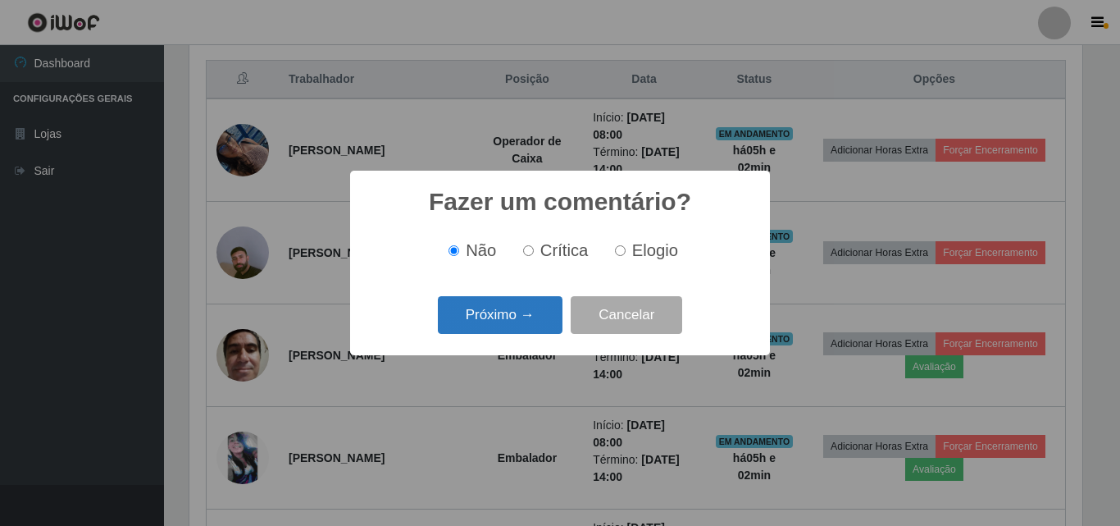
click at [488, 316] on button "Próximo →" at bounding box center [500, 315] width 125 height 39
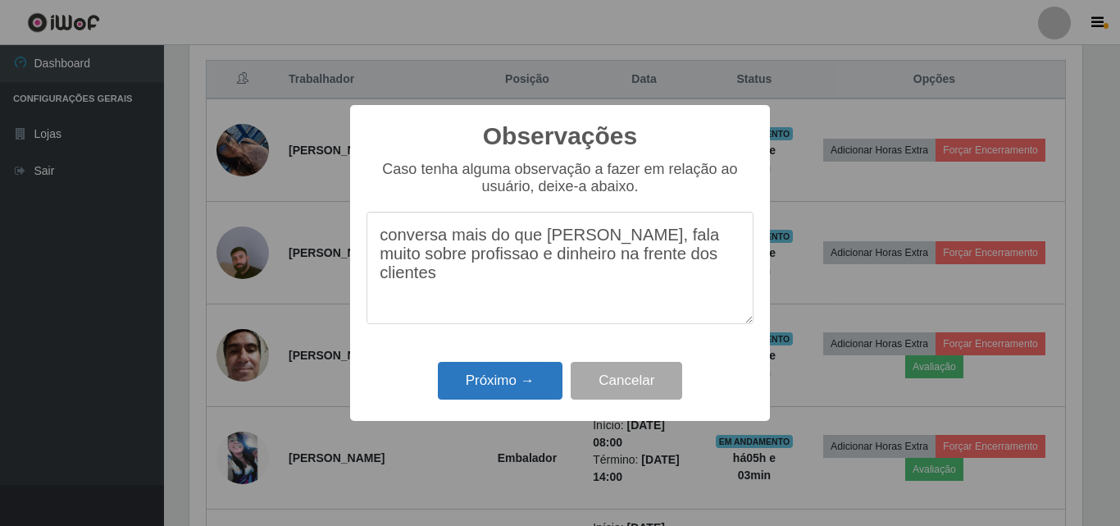
type textarea "conversa mais do que [PERSON_NAME], fala muito sobre profissao e dinheiro na fr…"
click at [493, 376] on button "Próximo →" at bounding box center [500, 381] width 125 height 39
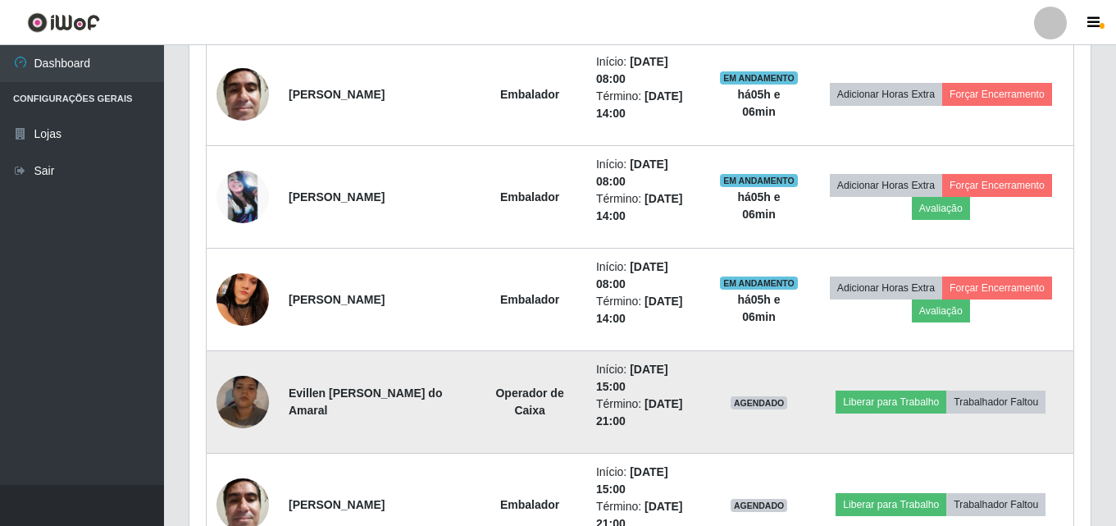
scroll to position [866, 0]
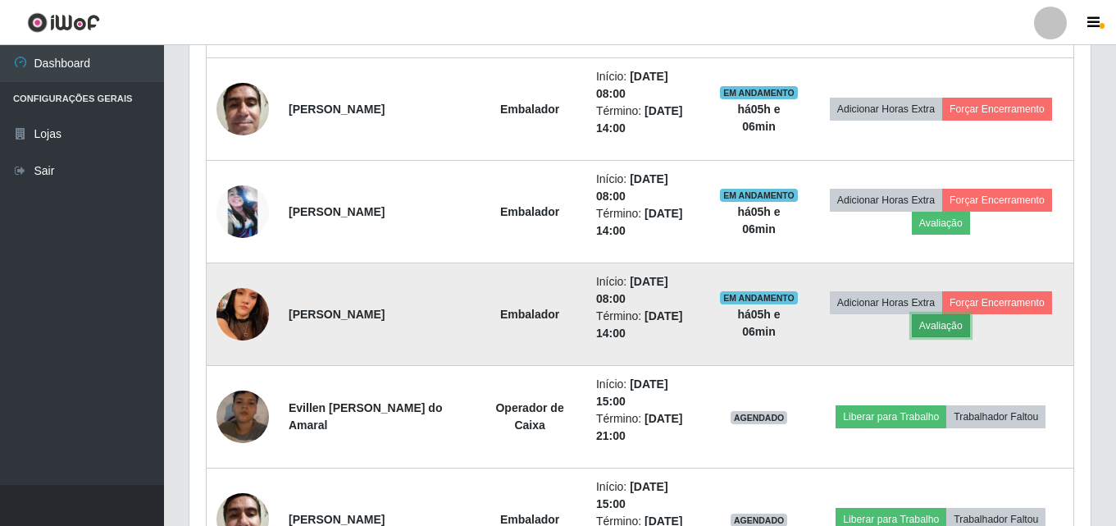
click at [938, 330] on button "Avaliação" at bounding box center [941, 325] width 58 height 23
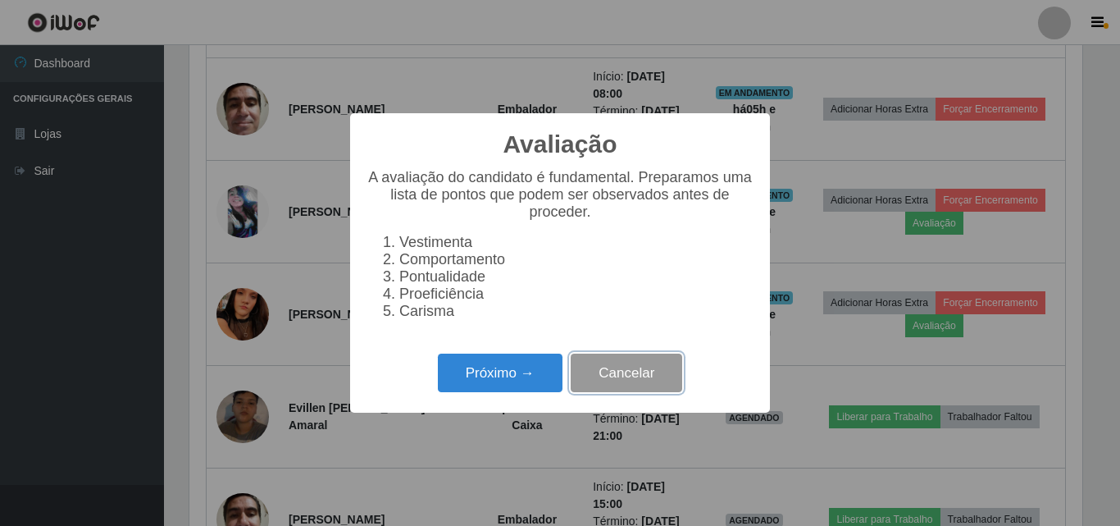
click at [653, 385] on button "Cancelar" at bounding box center [627, 372] width 112 height 39
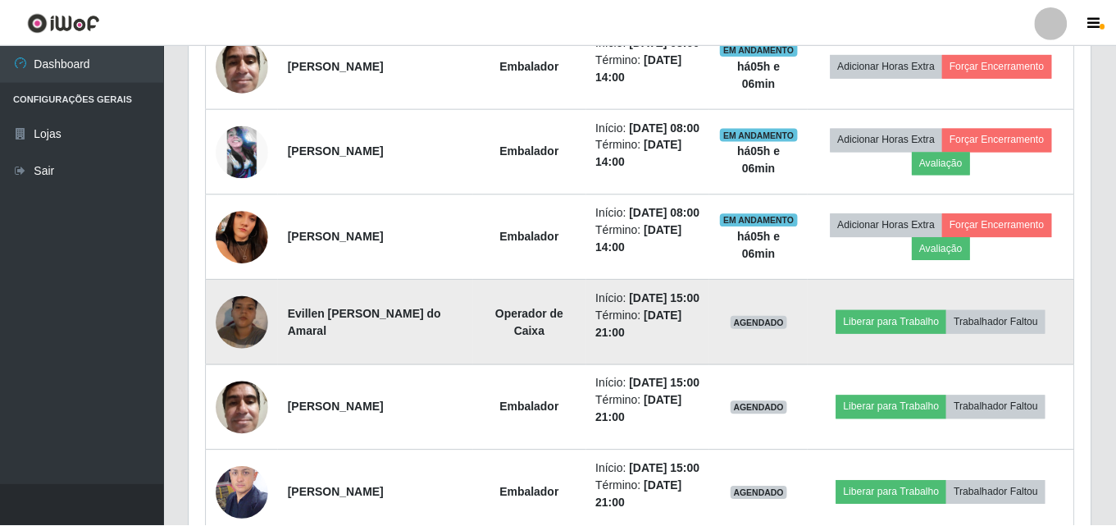
scroll to position [340, 901]
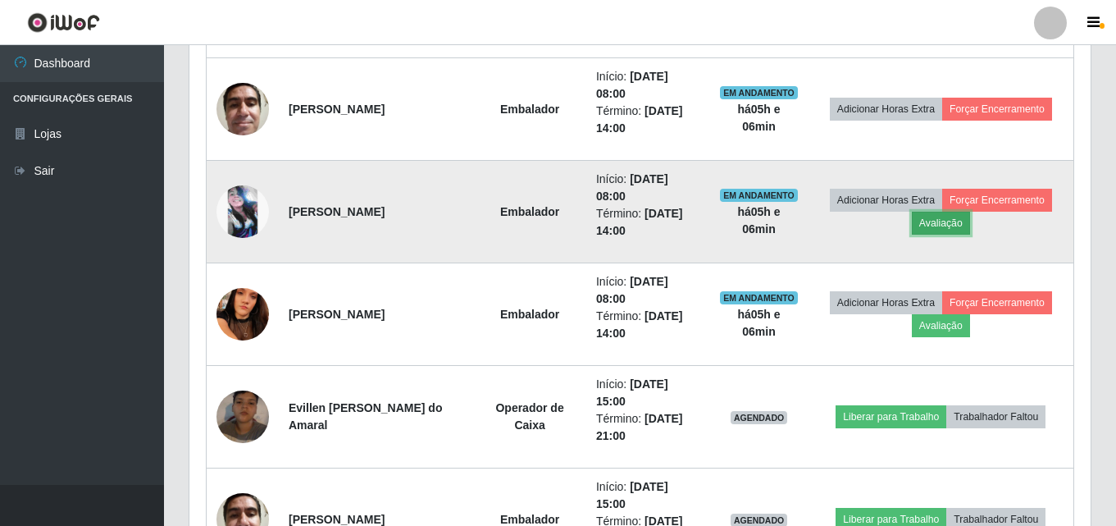
click at [937, 230] on button "Avaliação" at bounding box center [941, 223] width 58 height 23
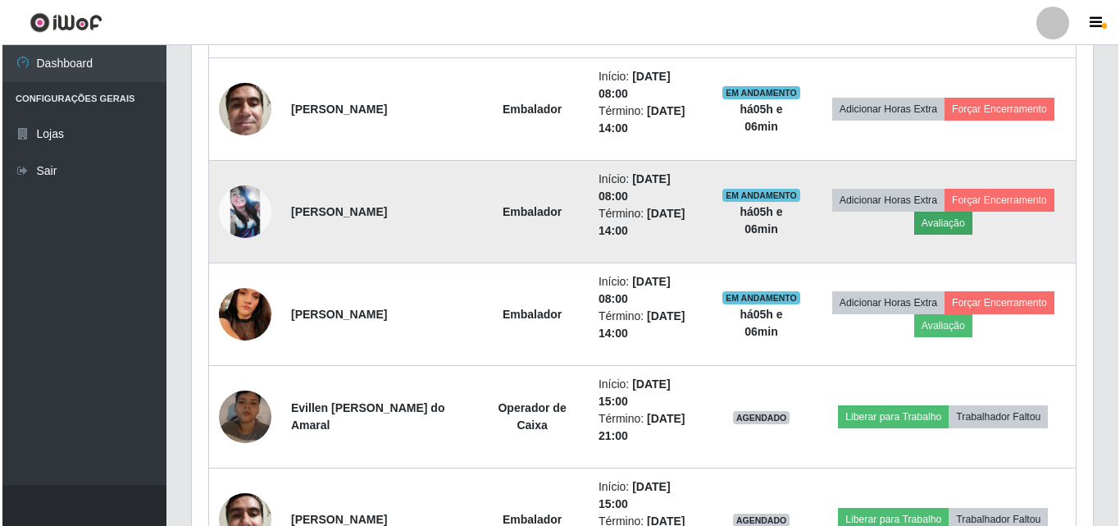
scroll to position [340, 893]
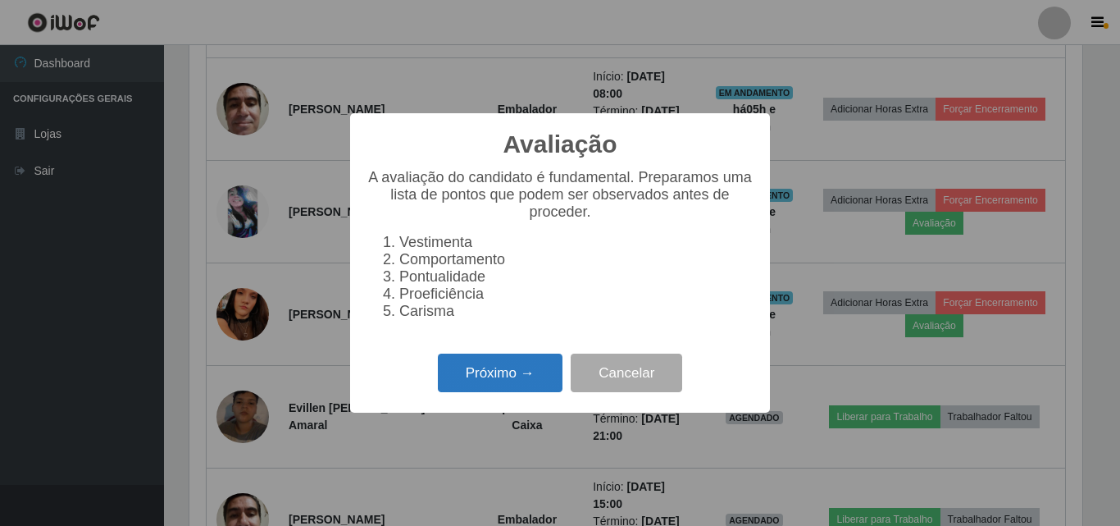
click at [534, 372] on button "Próximo →" at bounding box center [500, 372] width 125 height 39
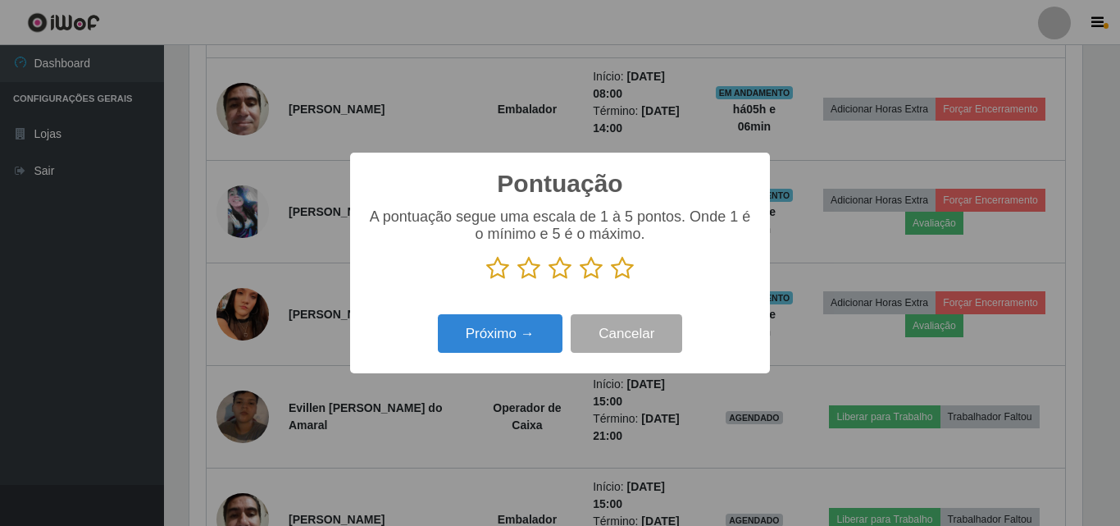
click at [627, 272] on icon at bounding box center [622, 268] width 23 height 25
click at [611, 280] on input "radio" at bounding box center [611, 280] width 0 height 0
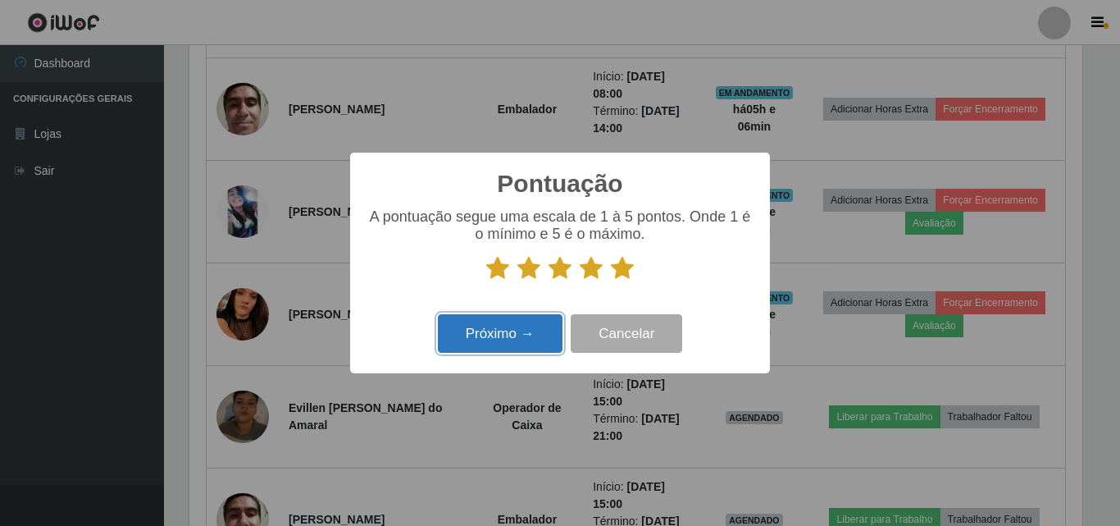
click at [522, 332] on button "Próximo →" at bounding box center [500, 333] width 125 height 39
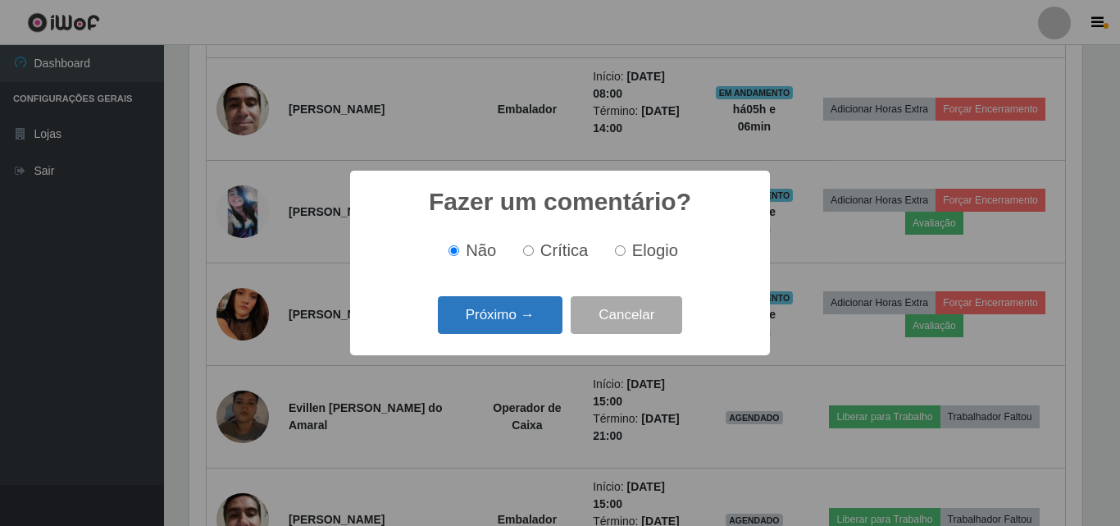
click at [524, 322] on button "Próximo →" at bounding box center [500, 315] width 125 height 39
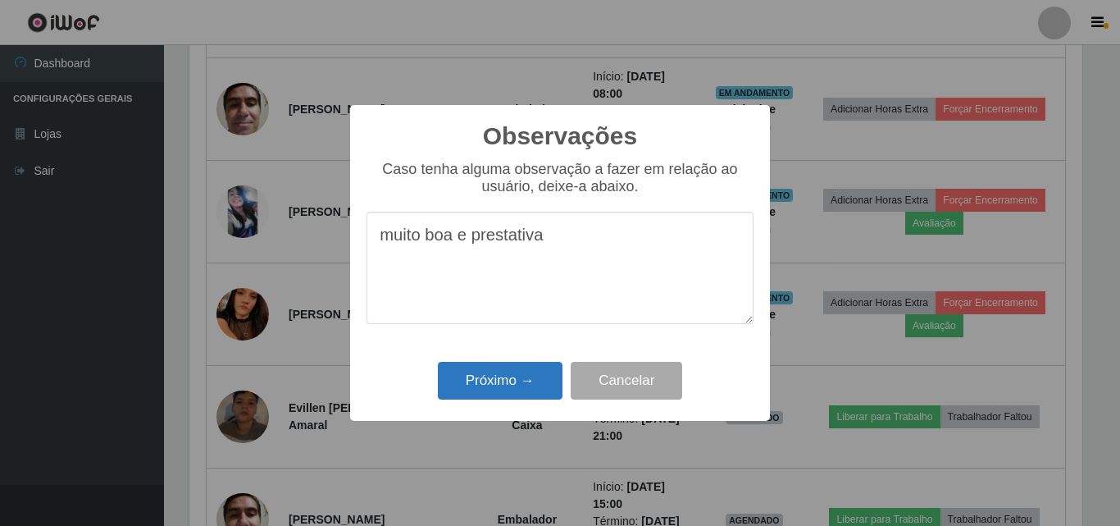
type textarea "muito boa e prestativa"
click at [501, 384] on button "Próximo →" at bounding box center [500, 381] width 125 height 39
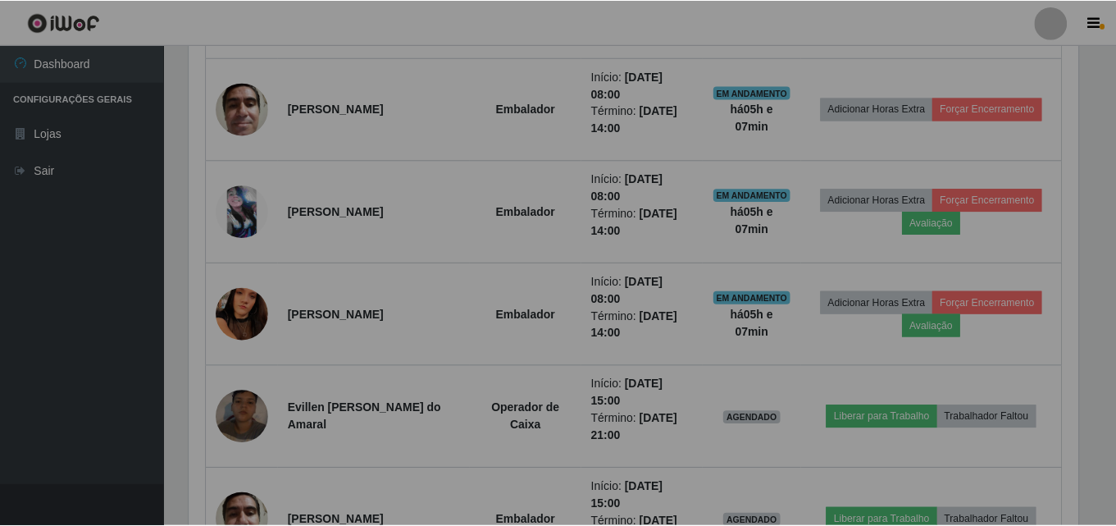
scroll to position [340, 901]
